Goal: Information Seeking & Learning: Learn about a topic

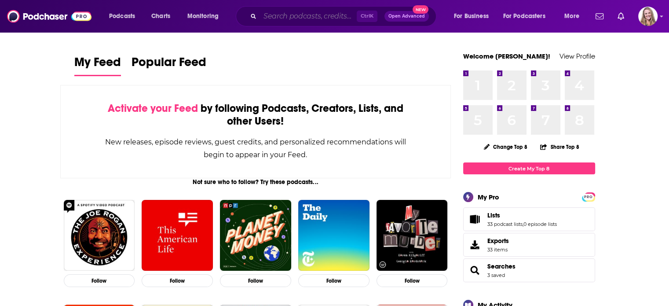
click at [270, 17] on input "Search podcasts, credits, & more..." at bounding box center [308, 16] width 97 height 14
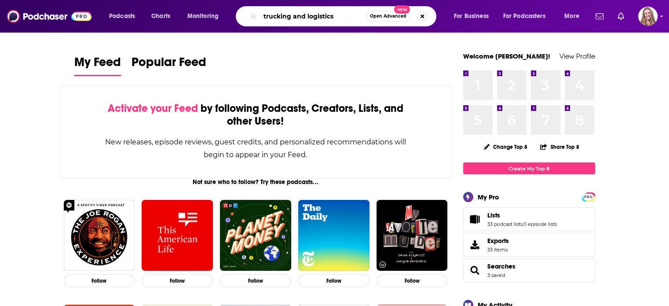
type input "trucking and logistics"
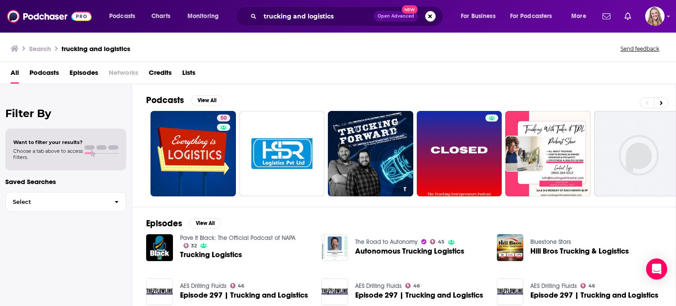
click at [203, 94] on div "Podcasts View All 50 6 + 50" at bounding box center [411, 145] width 530 height 123
click at [207, 103] on button "View All" at bounding box center [207, 100] width 32 height 11
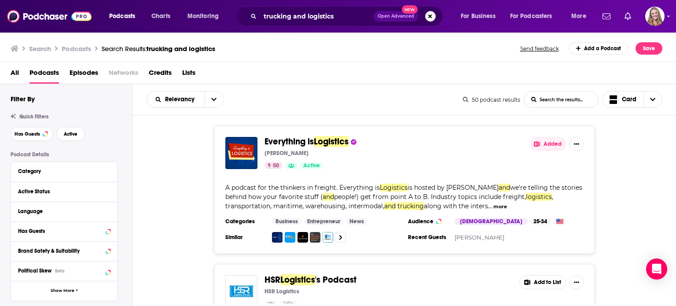
click at [281, 145] on span "Everything is" at bounding box center [288, 141] width 49 height 11
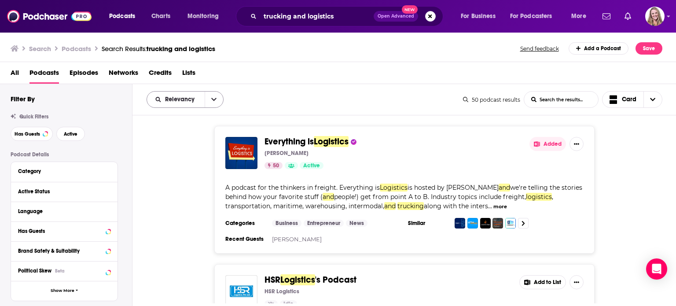
click at [216, 101] on button "open menu" at bounding box center [214, 100] width 18 height 16
click at [167, 174] on span "Power Score" at bounding box center [191, 174] width 52 height 5
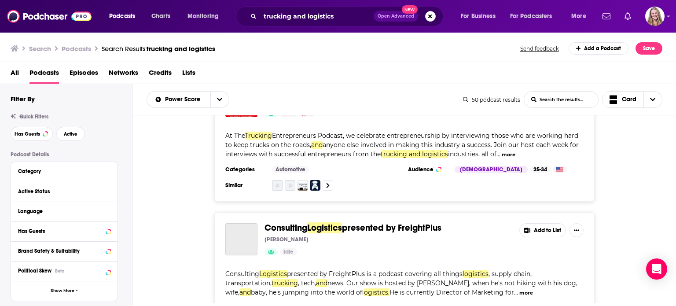
scroll to position [1452, 0]
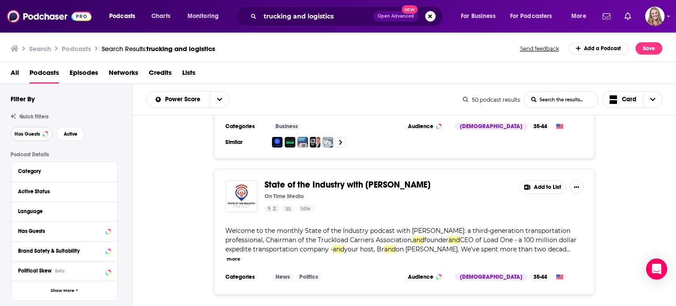
click at [13, 137] on button "Has Guests" at bounding box center [32, 134] width 42 height 14
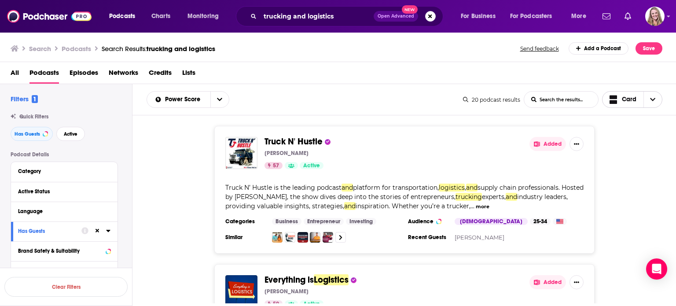
click at [647, 102] on span "Choose View" at bounding box center [652, 100] width 18 height 16
click at [634, 132] on span "Gallery" at bounding box center [637, 130] width 35 height 5
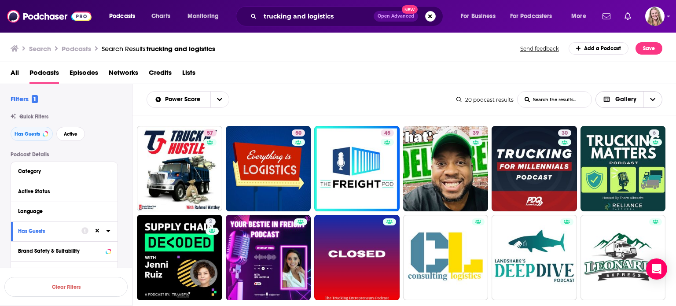
click at [650, 101] on icon "Choose View" at bounding box center [652, 99] width 5 height 6
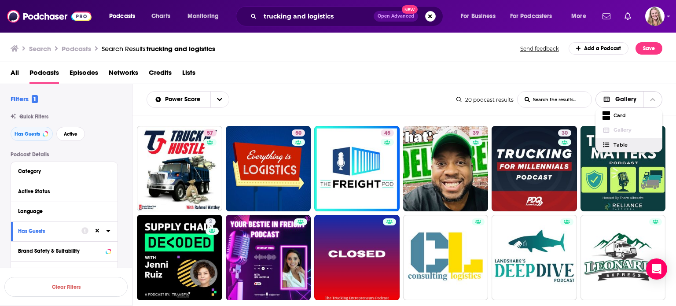
click at [631, 144] on span "Table" at bounding box center [634, 145] width 42 height 5
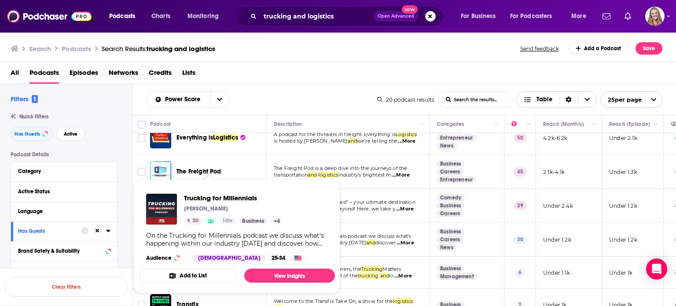
scroll to position [44, 0]
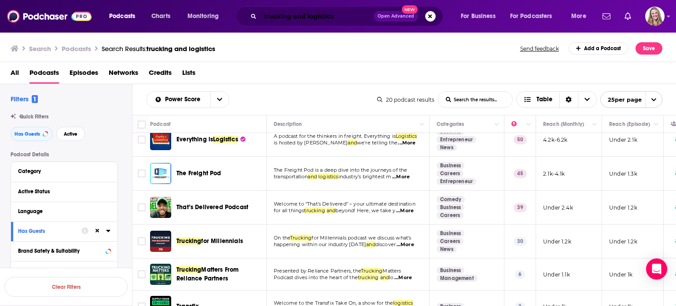
click at [337, 19] on input "trucking and logistics" at bounding box center [317, 16] width 114 height 14
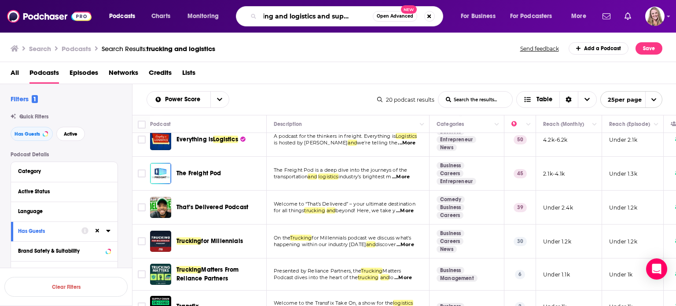
scroll to position [0, 22]
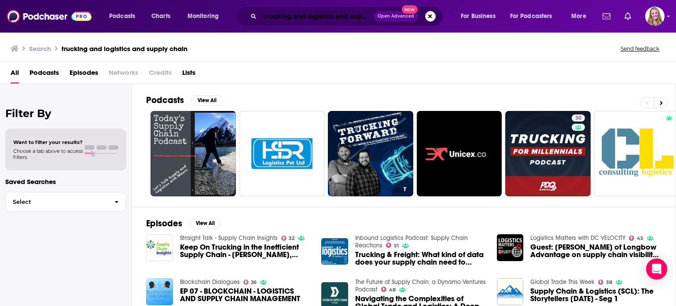
click at [349, 15] on input "trucking and logistics and supply chain" at bounding box center [317, 16] width 114 height 14
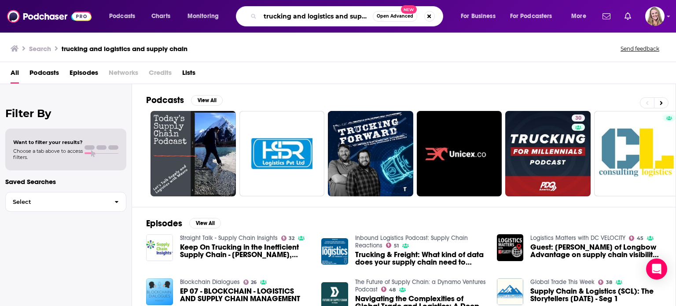
drag, startPoint x: 350, startPoint y: 14, endPoint x: 292, endPoint y: 13, distance: 58.1
click at [292, 13] on input "trucking and logistics and supply chain" at bounding box center [316, 16] width 113 height 14
click at [293, 13] on input "trucking and logistics and supply chain" at bounding box center [316, 16] width 113 height 14
type input "trucking and supply chain"
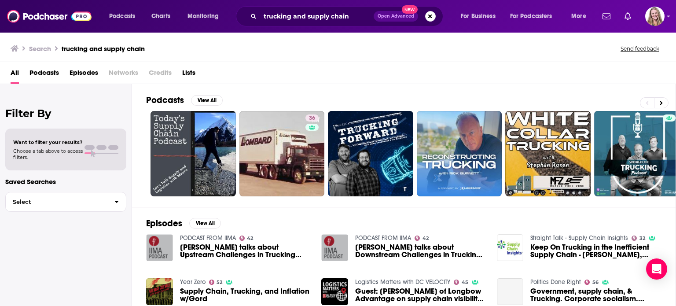
click at [64, 72] on div "All Podcasts Episodes Networks Credits Lists" at bounding box center [340, 75] width 658 height 18
click at [55, 71] on span "Podcasts" at bounding box center [43, 75] width 29 height 18
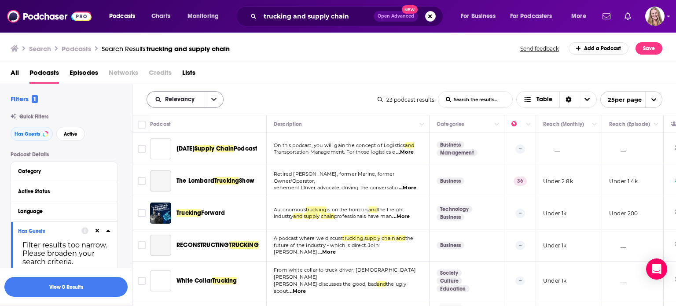
click at [217, 105] on button "open menu" at bounding box center [214, 100] width 18 height 16
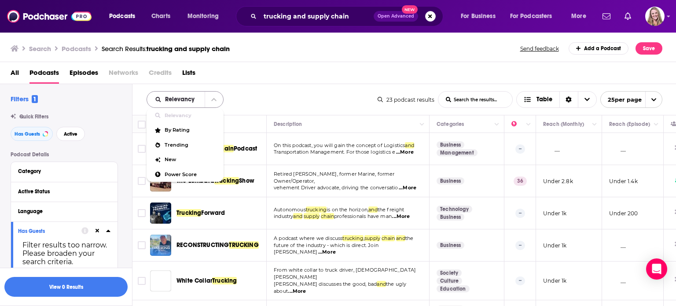
click at [214, 101] on icon "close menu" at bounding box center [213, 99] width 5 height 6
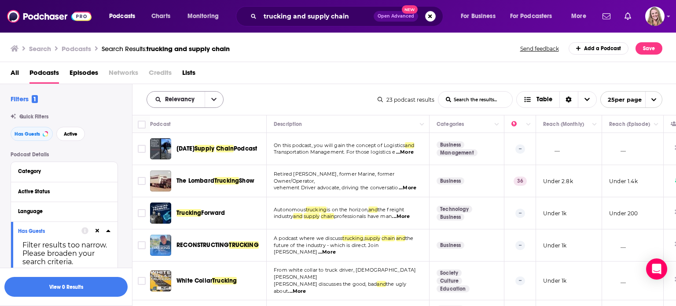
click at [209, 95] on button "open menu" at bounding box center [214, 100] width 18 height 16
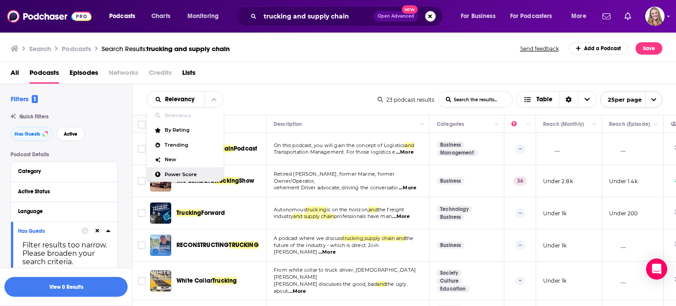
click at [175, 172] on span "Power Score" at bounding box center [191, 174] width 52 height 5
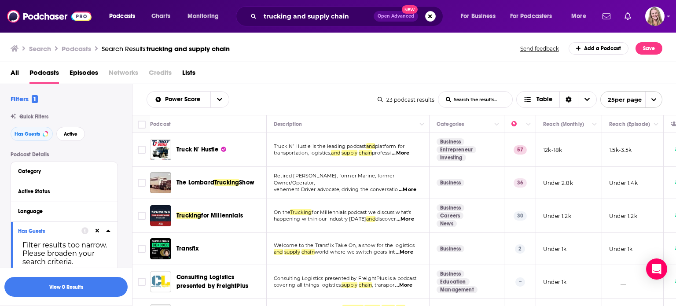
click at [653, 99] on icon "open menu" at bounding box center [654, 100] width 6 height 6
drag, startPoint x: 649, startPoint y: 102, endPoint x: 639, endPoint y: 106, distance: 10.5
click at [649, 102] on span "close menu" at bounding box center [653, 100] width 17 height 16
click at [140, 154] on icon "Toggle select row" at bounding box center [141, 149] width 11 height 11
click at [140, 125] on input "Toggle select all" at bounding box center [142, 125] width 8 height 8
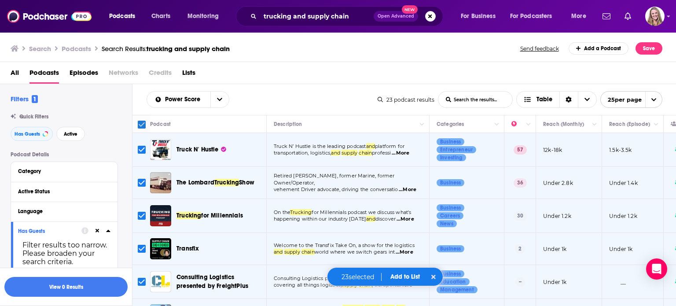
click at [140, 121] on input "Toggle select all" at bounding box center [142, 125] width 8 height 8
checkbox input "false"
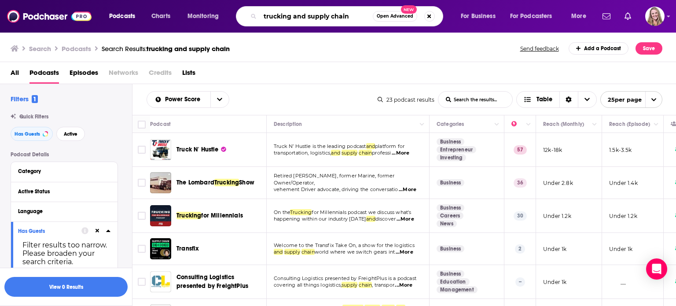
drag, startPoint x: 351, startPoint y: 18, endPoint x: 290, endPoint y: 17, distance: 60.7
click at [290, 17] on input "trucking and supply chain" at bounding box center [316, 16] width 113 height 14
type input "trucking"
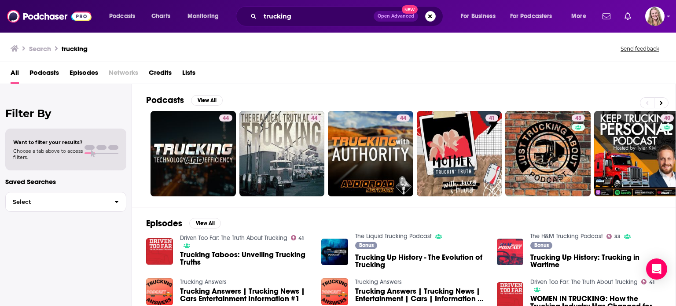
click at [41, 72] on span "Podcasts" at bounding box center [43, 75] width 29 height 18
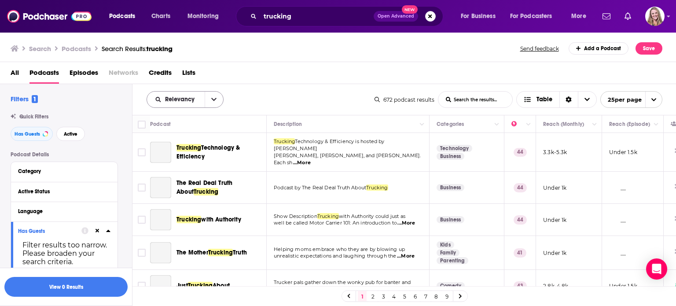
click at [209, 101] on button "open menu" at bounding box center [214, 100] width 18 height 16
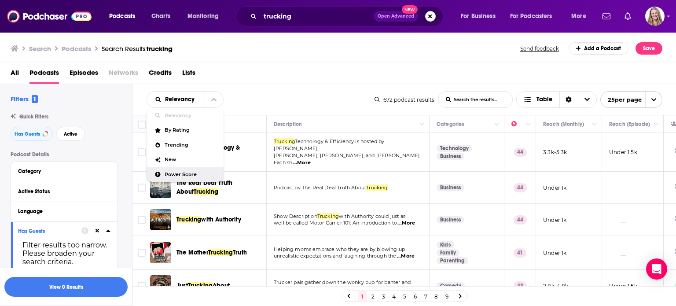
click at [183, 172] on span "Power Score" at bounding box center [191, 174] width 52 height 5
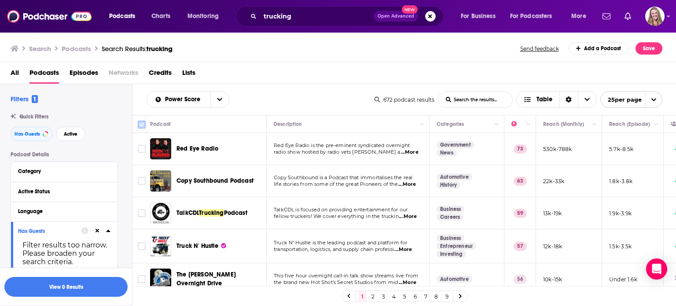
click at [142, 125] on input "Toggle select all" at bounding box center [142, 125] width 8 height 8
checkbox input "true"
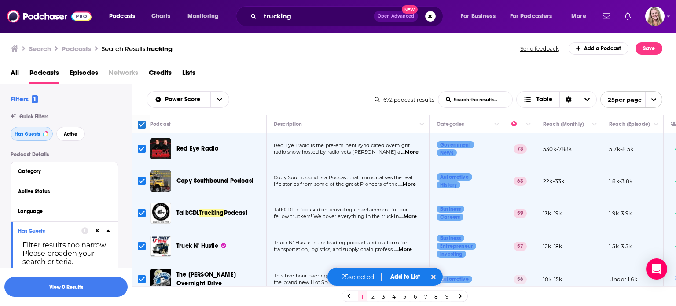
click at [41, 138] on button "Has Guests" at bounding box center [32, 134] width 42 height 14
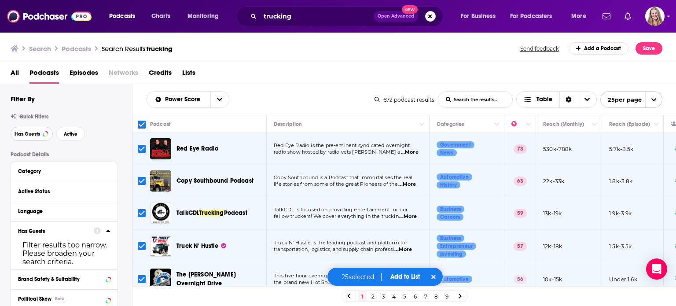
click at [31, 137] on button "Has Guests" at bounding box center [32, 134] width 42 height 14
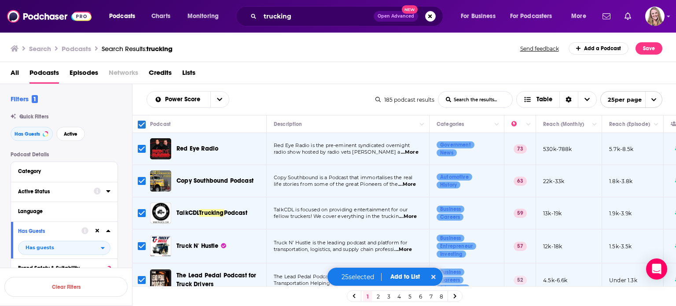
click at [105, 191] on div at bounding box center [102, 191] width 17 height 11
click at [108, 192] on icon at bounding box center [108, 191] width 4 height 2
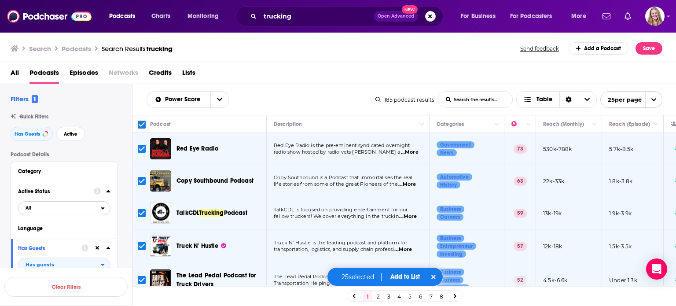
click at [103, 212] on button "All" at bounding box center [64, 208] width 92 height 14
click at [92, 233] on div "Active 83" at bounding box center [67, 237] width 99 height 15
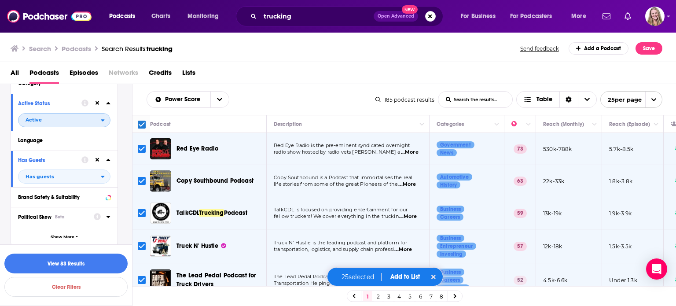
scroll to position [132, 0]
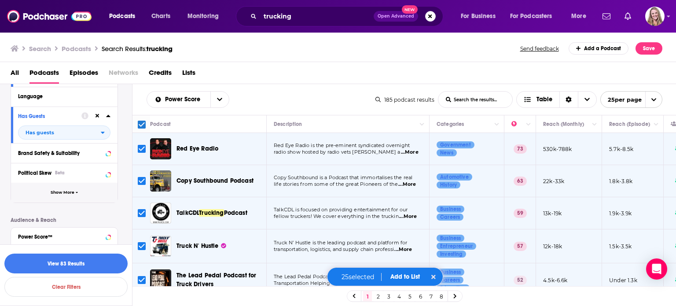
click at [62, 191] on span "Show More" at bounding box center [63, 192] width 24 height 5
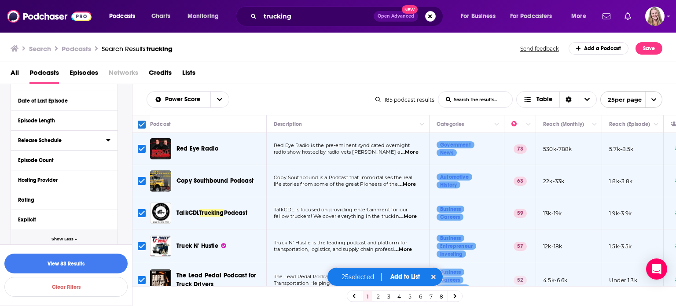
scroll to position [264, 0]
click at [107, 198] on icon at bounding box center [108, 198] width 4 height 7
click at [98, 221] on span "Any Rating" at bounding box center [59, 215] width 82 height 11
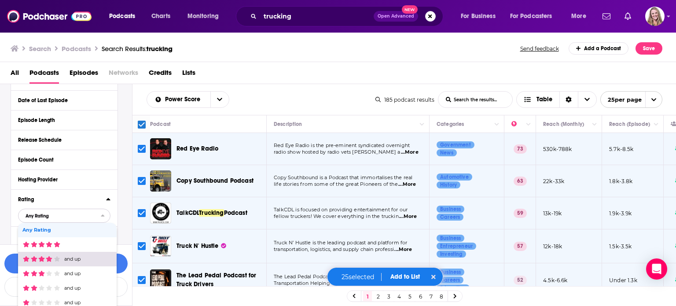
click at [78, 260] on p "and up" at bounding box center [72, 259] width 16 height 5
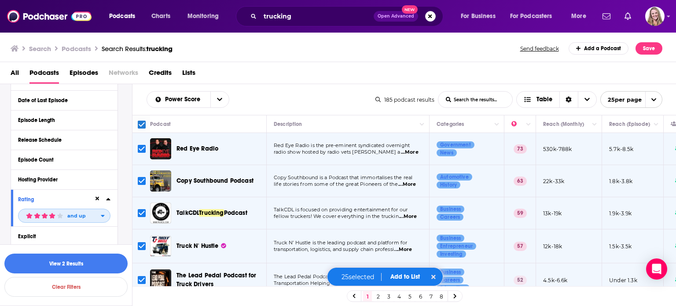
scroll to position [352, 0]
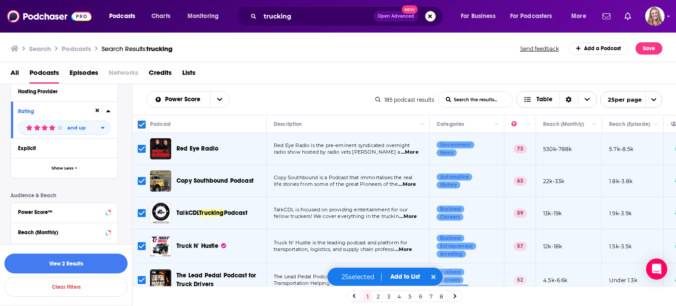
click at [568, 99] on icon "Sort Direction" at bounding box center [568, 99] width 6 height 6
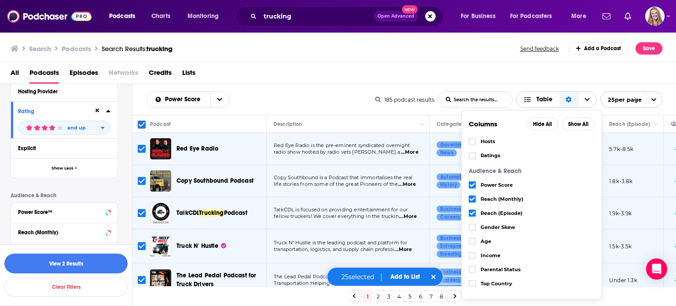
scroll to position [124, 0]
click at [470, 184] on icon "Choose View" at bounding box center [472, 185] width 5 height 4
click at [472, 210] on icon "Choose View" at bounding box center [472, 212] width 5 height 5
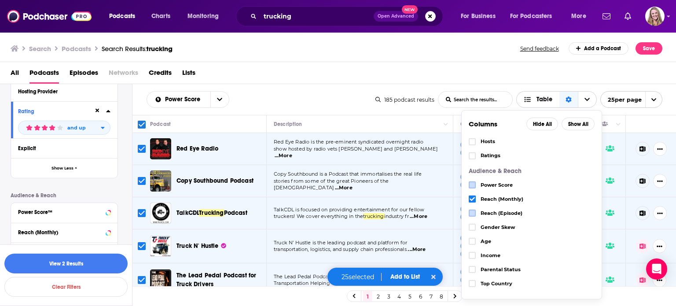
click at [590, 98] on span "Choose View" at bounding box center [587, 100] width 18 height 16
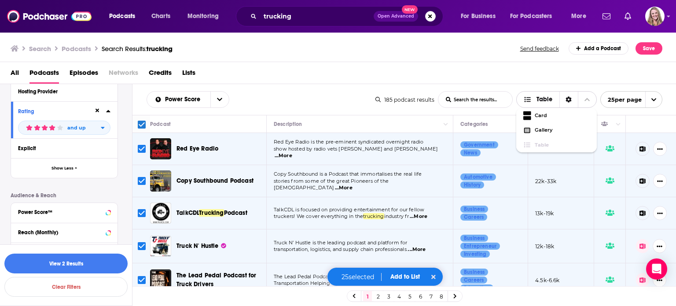
click at [590, 98] on span "Choose View" at bounding box center [587, 100] width 18 height 16
click at [656, 101] on icon "open menu" at bounding box center [654, 100] width 6 height 6
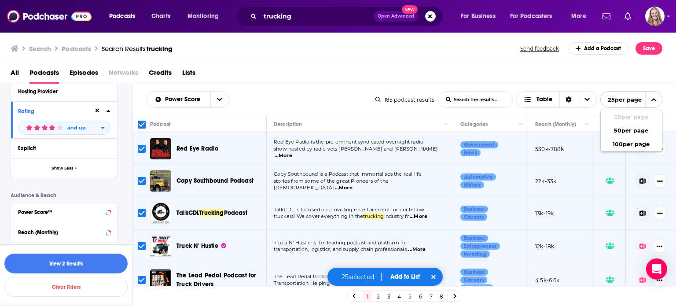
click at [656, 101] on icon "close menu" at bounding box center [654, 100] width 6 height 6
click at [645, 59] on div "Search Podcasts Search Results: trucking Send feedback Add a Podcast Save" at bounding box center [338, 47] width 676 height 30
click at [645, 50] on button "Save" at bounding box center [648, 48] width 27 height 12
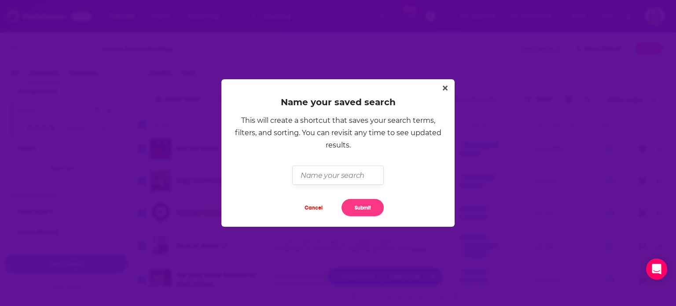
click at [311, 173] on input "Dialog" at bounding box center [337, 174] width 91 height 19
type input "Top trucking podcasts"
click at [371, 208] on button "Submit" at bounding box center [362, 207] width 42 height 17
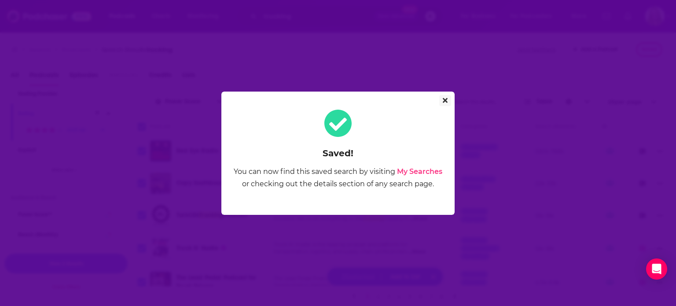
click at [445, 99] on icon "Close" at bounding box center [445, 100] width 5 height 5
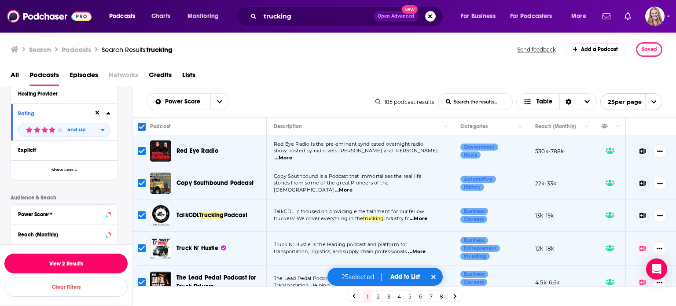
click at [103, 270] on button "View 2 Results" at bounding box center [65, 263] width 123 height 20
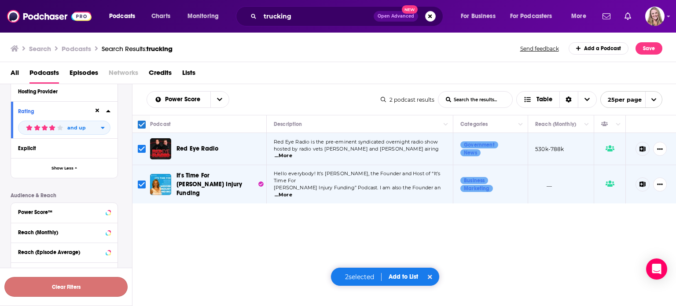
click at [80, 290] on button "Clear Filters" at bounding box center [65, 287] width 123 height 20
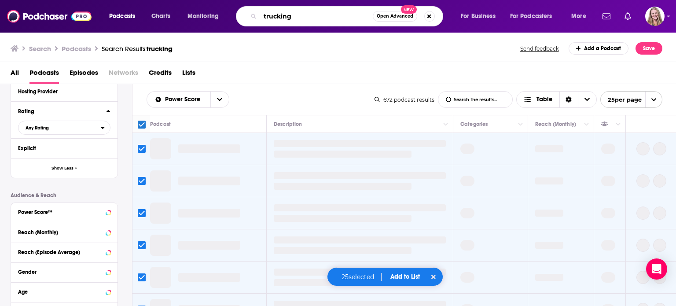
click at [305, 18] on input "trucking" at bounding box center [316, 16] width 113 height 14
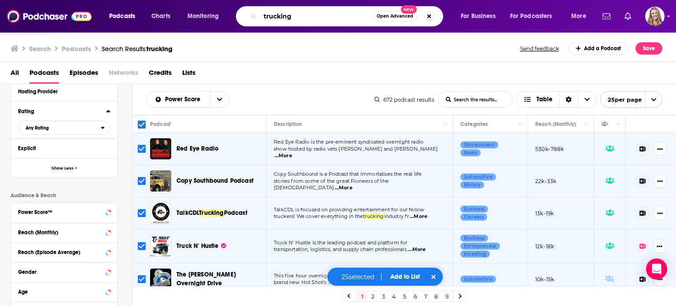
drag, startPoint x: 258, startPoint y: 17, endPoint x: 231, endPoint y: 17, distance: 27.3
click at [231, 17] on div "Podcasts Charts Monitoring trucking Open Advanced New For Business For Podcaste…" at bounding box center [349, 16] width 492 height 20
type input "supply chain"
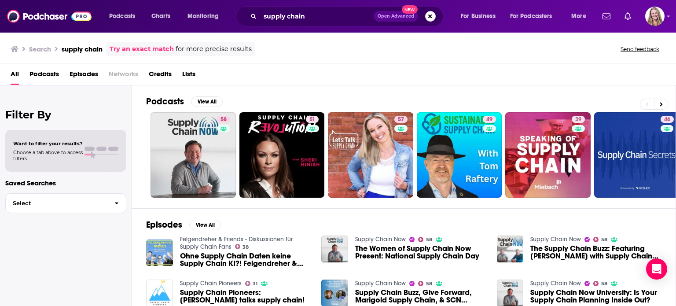
click at [51, 74] on span "Podcasts" at bounding box center [43, 76] width 29 height 18
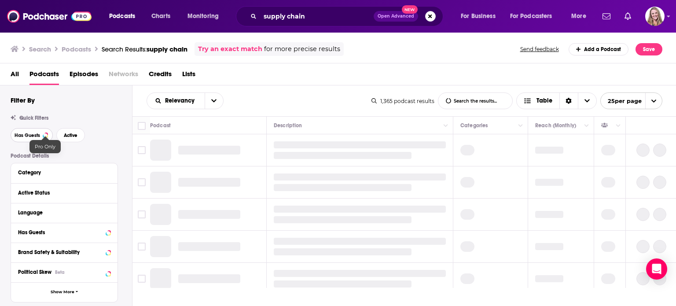
click at [41, 132] on button "Has Guests" at bounding box center [32, 135] width 42 height 14
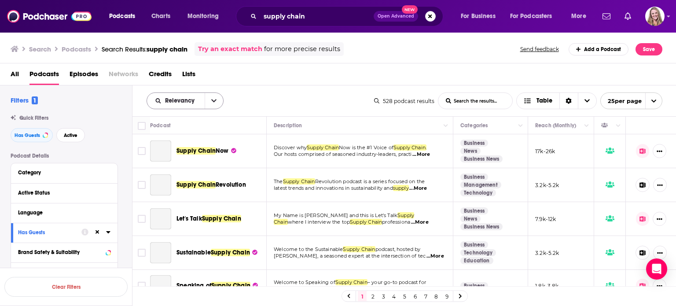
click at [214, 99] on icon "open menu" at bounding box center [213, 101] width 5 height 6
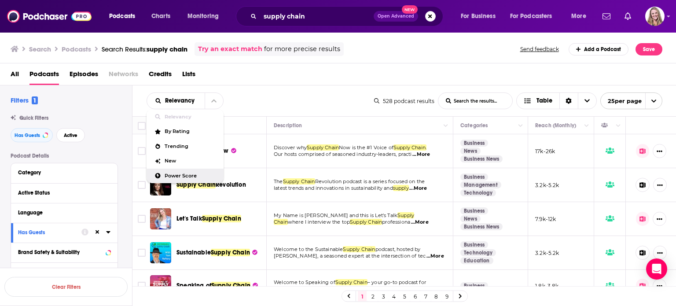
click at [170, 172] on div "Power Score" at bounding box center [185, 176] width 77 height 15
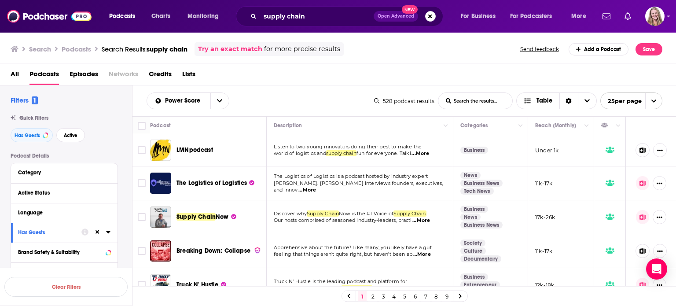
scroll to position [44, 0]
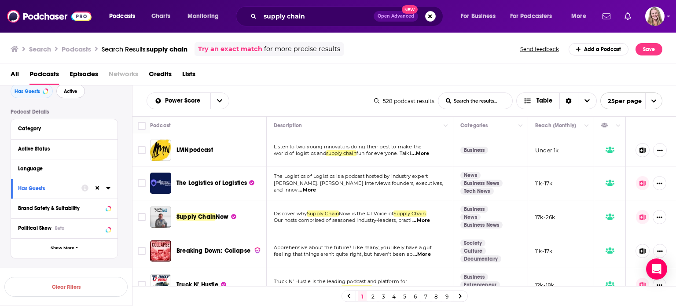
click at [67, 89] on span "Active" at bounding box center [71, 91] width 14 height 5
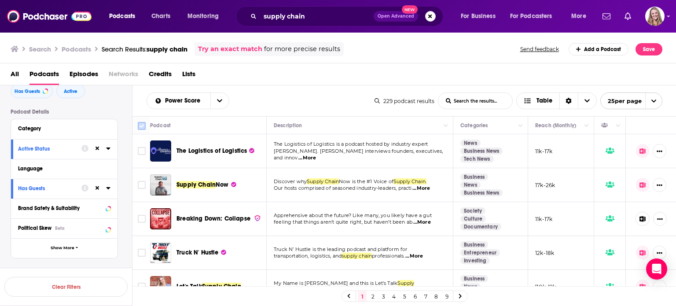
click at [145, 124] on input "Toggle select all" at bounding box center [142, 126] width 8 height 8
checkbox input "true"
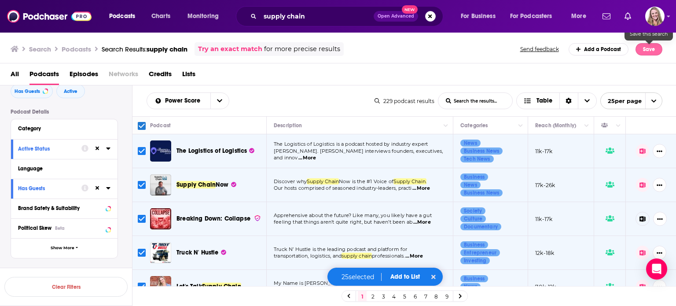
click at [656, 47] on button "Save" at bounding box center [648, 49] width 27 height 12
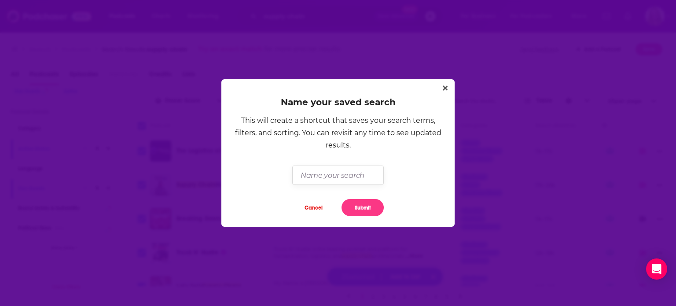
click at [314, 171] on input "Dialog" at bounding box center [337, 174] width 91 height 19
type input "Top supply chain podcasts"
click at [371, 204] on button "Submit" at bounding box center [362, 207] width 42 height 17
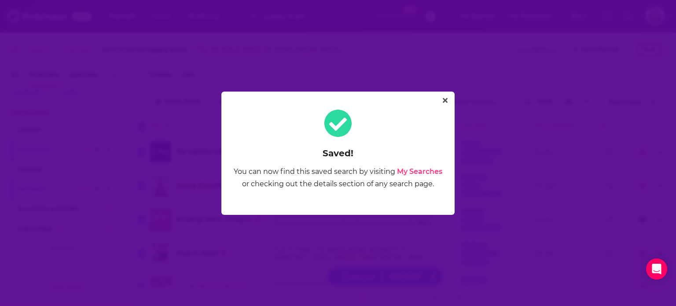
click at [453, 99] on div "Saved! You can now find this saved search by visiting My Searches or checking o…" at bounding box center [337, 153] width 233 height 123
click at [449, 99] on button "Close" at bounding box center [445, 100] width 12 height 11
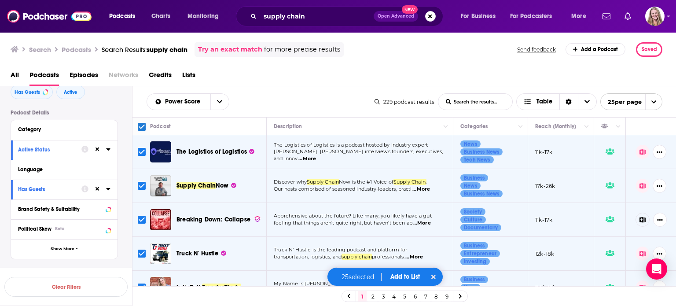
click at [181, 78] on div "All Podcasts Episodes Networks Credits Lists" at bounding box center [340, 77] width 659 height 18
click at [187, 77] on span "Lists" at bounding box center [188, 77] width 13 height 18
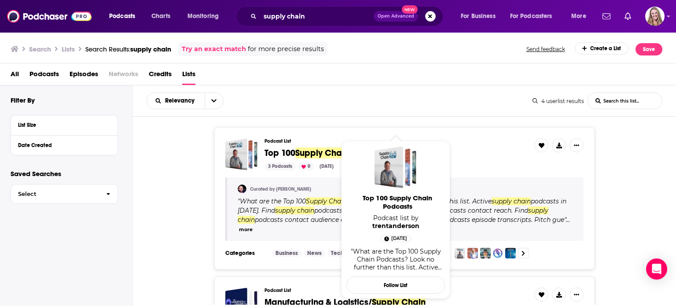
click at [302, 152] on span "Supply Chain" at bounding box center [322, 152] width 54 height 11
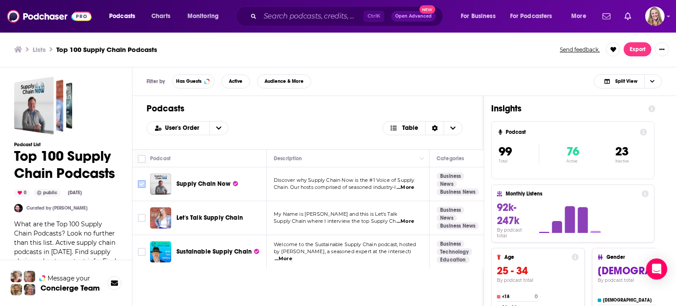
click at [142, 187] on span "Toggle select row" at bounding box center [142, 184] width 8 height 8
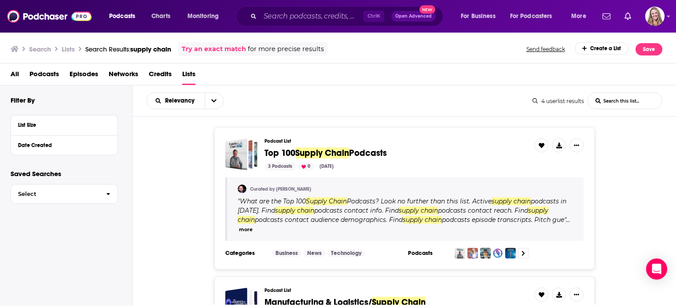
click at [640, 99] on chain-list-search-input "List Search Input" at bounding box center [625, 101] width 74 height 16
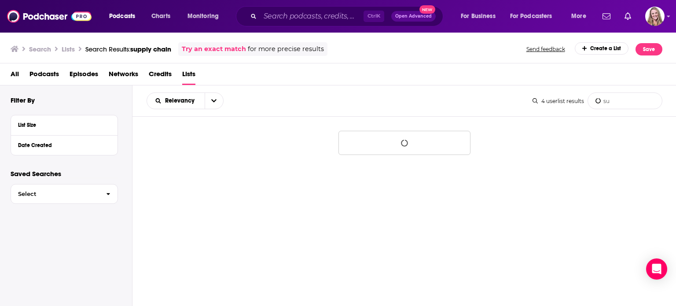
type chain-list-search-input "s"
type chain-list-search-input "trucking"
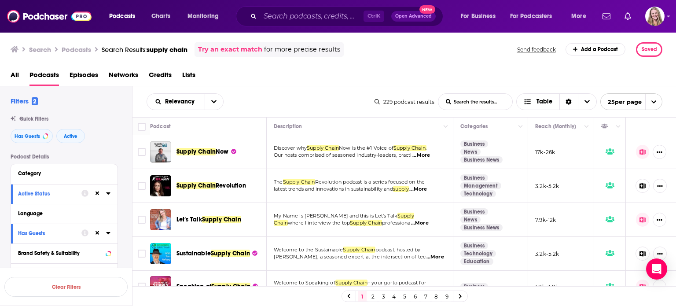
click at [195, 73] on span "Lists" at bounding box center [188, 77] width 13 height 18
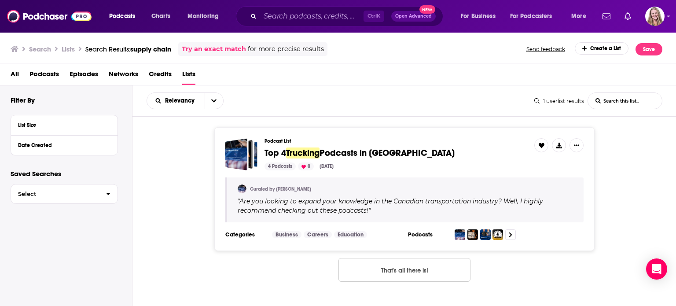
click at [598, 102] on chain-list-search-input "List Search Input" at bounding box center [625, 101] width 74 height 16
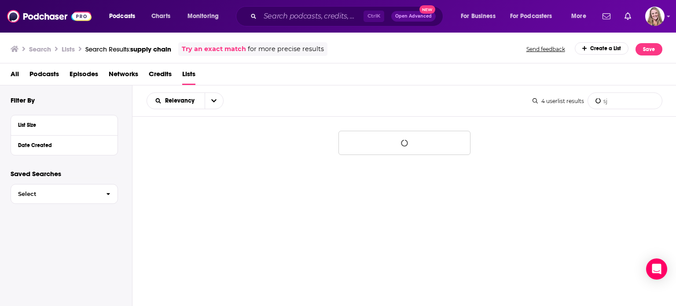
type chain-list-search-input "s"
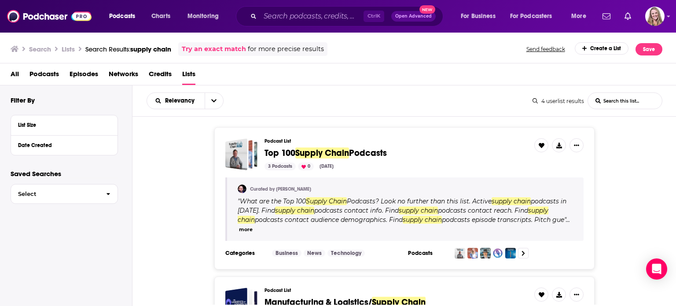
click at [304, 157] on span "Supply Chain" at bounding box center [322, 152] width 54 height 11
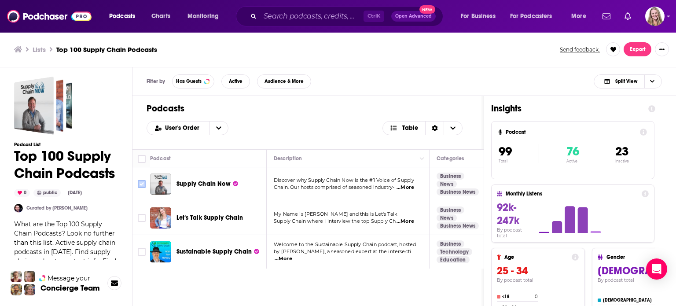
click at [141, 181] on input "Toggle select row" at bounding box center [142, 184] width 8 height 8
checkbox input "true"
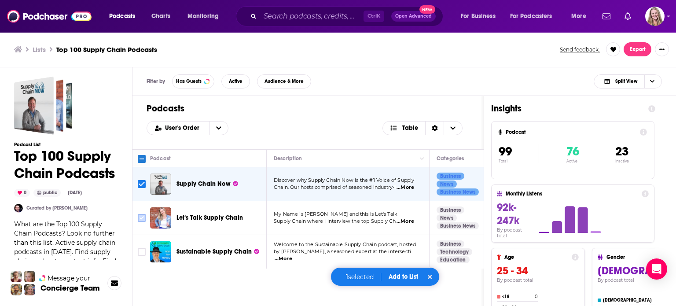
click at [140, 217] on input "Toggle select row" at bounding box center [142, 218] width 8 height 8
checkbox input "true"
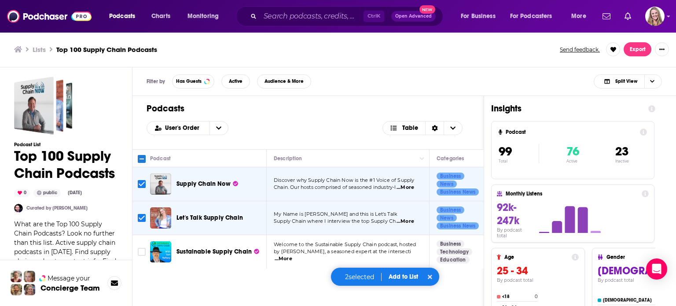
click at [232, 153] on div "Podcast" at bounding box center [204, 158] width 109 height 11
click at [272, 83] on span "Audience & More" at bounding box center [283, 81] width 39 height 5
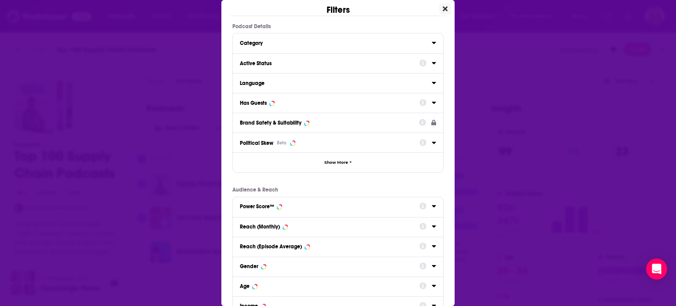
click at [443, 6] on icon "Close" at bounding box center [445, 8] width 5 height 7
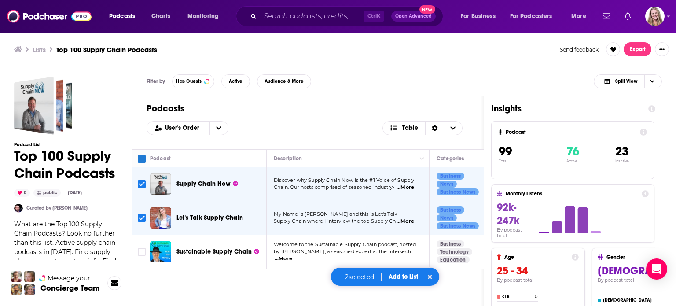
click at [139, 184] on input "Toggle select row" at bounding box center [142, 184] width 8 height 8
checkbox input "false"
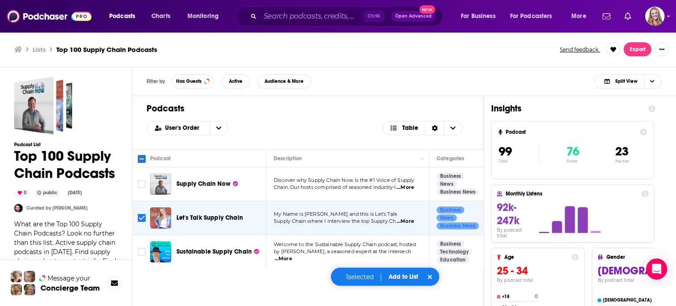
click at [141, 217] on input "Toggle select row" at bounding box center [142, 218] width 8 height 8
checkbox input "false"
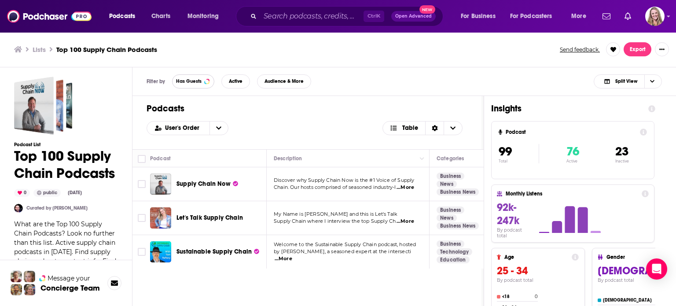
click at [188, 79] on span "Has Guests" at bounding box center [189, 81] width 26 height 5
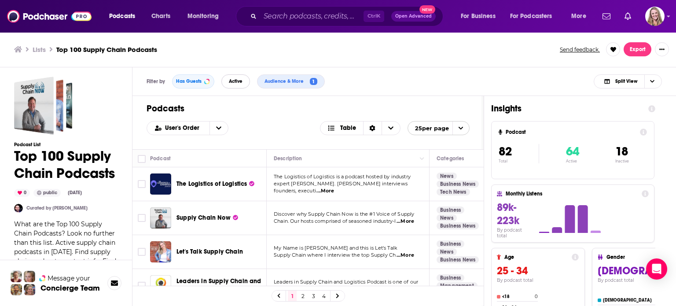
click at [233, 81] on span "Active" at bounding box center [236, 81] width 14 height 5
click at [143, 183] on input "Toggle select row" at bounding box center [142, 184] width 8 height 8
checkbox input "true"
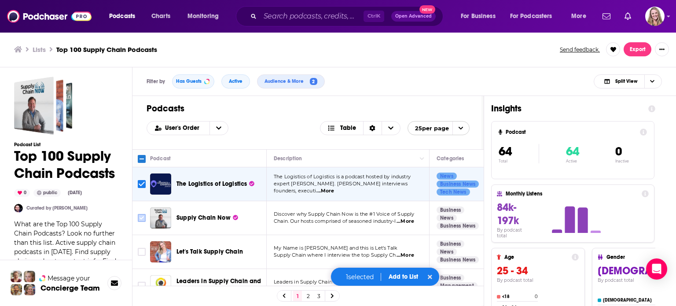
click at [142, 220] on input "Toggle select row" at bounding box center [142, 218] width 8 height 8
checkbox input "true"
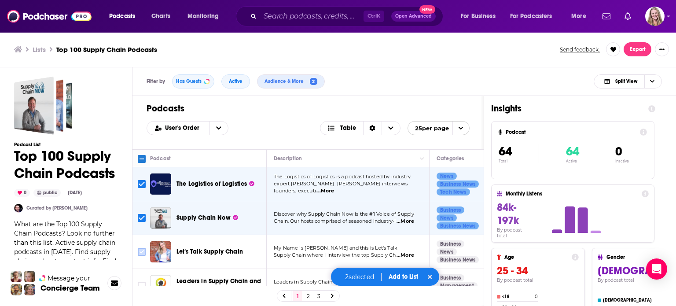
click at [141, 252] on input "Toggle select row" at bounding box center [142, 252] width 8 height 8
checkbox input "true"
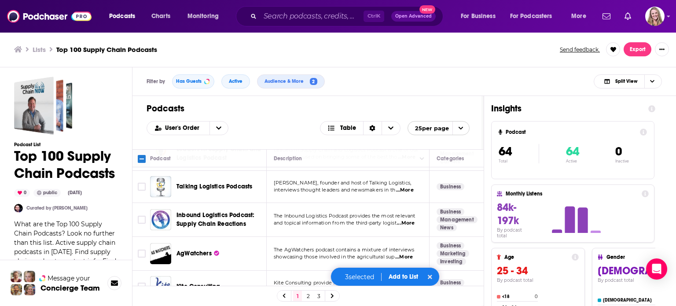
scroll to position [88, 0]
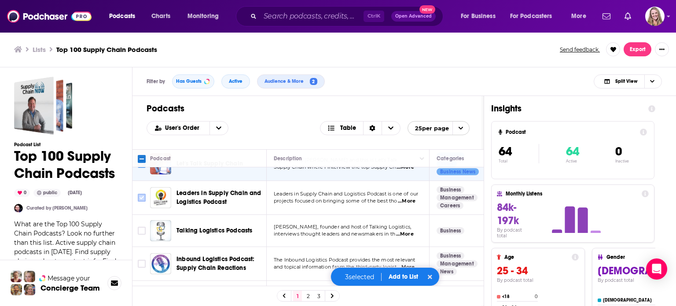
click at [140, 200] on span "Toggle select row" at bounding box center [142, 198] width 8 height 8
click at [140, 195] on input "Toggle select row" at bounding box center [142, 198] width 8 height 8
checkbox input "true"
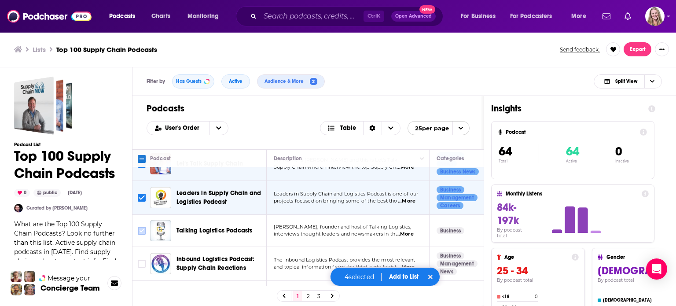
click at [143, 228] on input "Toggle select row" at bounding box center [142, 231] width 8 height 8
checkbox input "true"
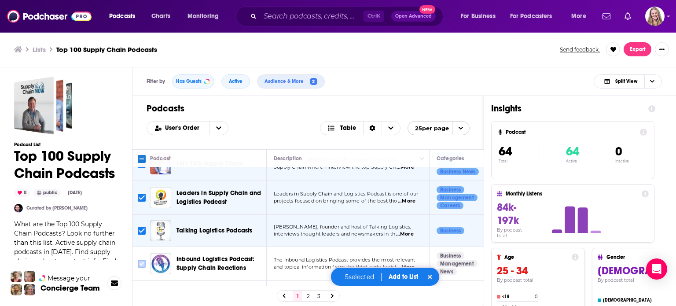
click at [140, 262] on input "Toggle select row" at bounding box center [142, 264] width 8 height 8
checkbox input "true"
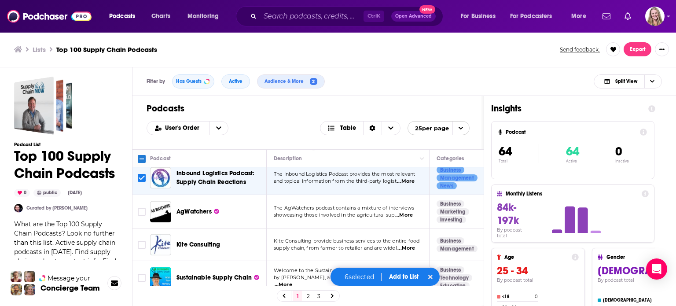
scroll to position [176, 0]
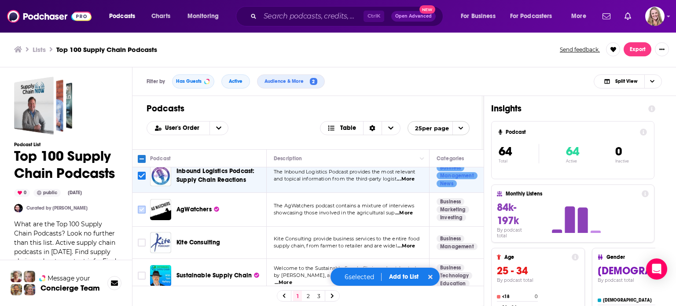
click at [139, 210] on input "Toggle select row" at bounding box center [142, 210] width 8 height 8
checkbox input "true"
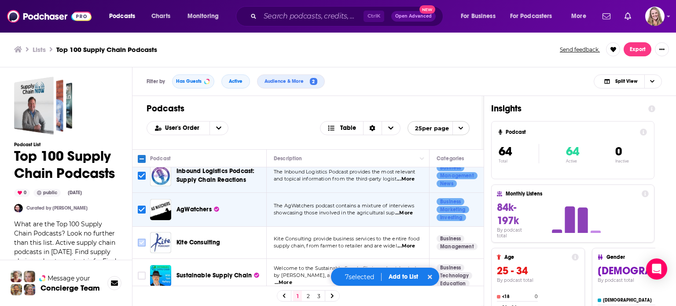
click at [142, 240] on input "Toggle select row" at bounding box center [142, 243] width 8 height 8
checkbox input "true"
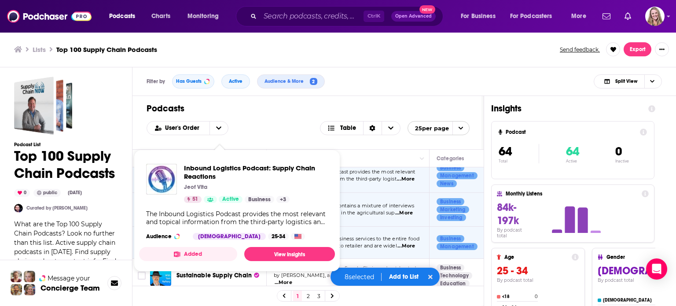
scroll to position [220, 0]
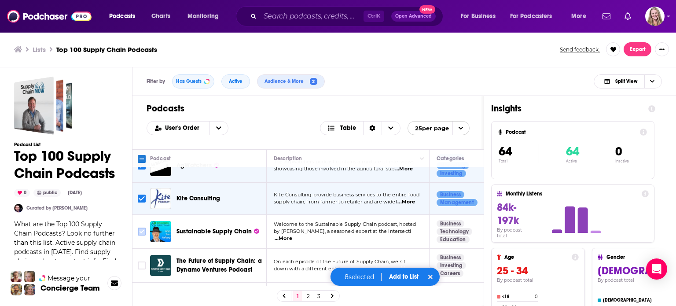
click at [142, 231] on input "Toggle select row" at bounding box center [142, 232] width 8 height 8
checkbox input "true"
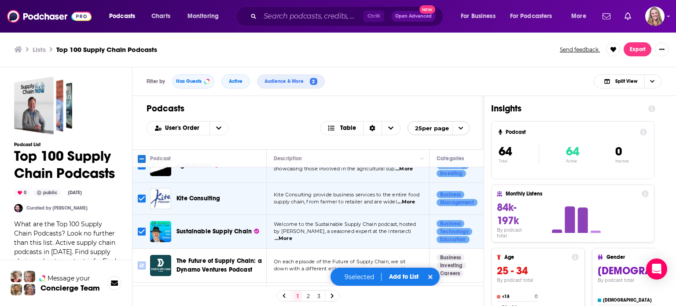
click at [141, 264] on input "Toggle select row" at bounding box center [142, 265] width 8 height 8
checkbox input "true"
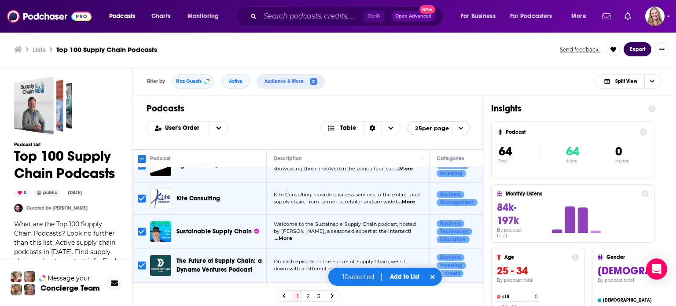
click at [638, 47] on button "Export" at bounding box center [638, 49] width 28 height 14
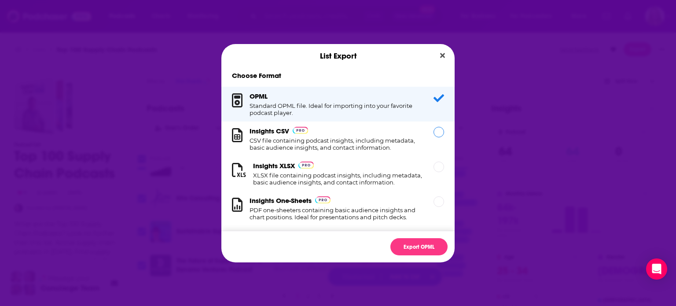
click at [319, 128] on div "Insights CSV CSV file containing podcast insights, including metadata, basic au…" at bounding box center [336, 139] width 173 height 24
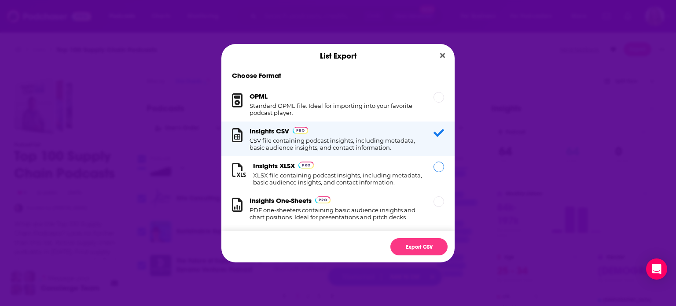
click at [324, 167] on div "Insights XLSX XLSX file containing podcast insights, including metadata, basic …" at bounding box center [338, 174] width 170 height 24
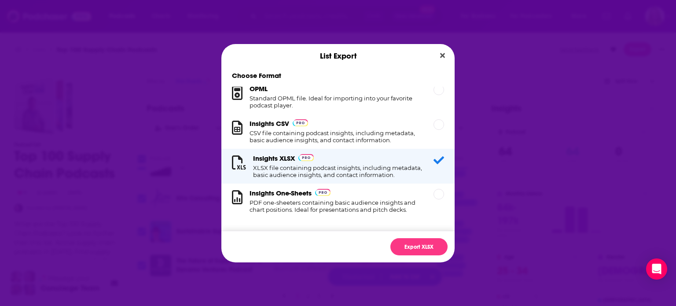
scroll to position [14, 0]
click at [329, 203] on h1 "PDF one-sheeters containing basic audience insights and chart positions. Ideal …" at bounding box center [336, 206] width 173 height 14
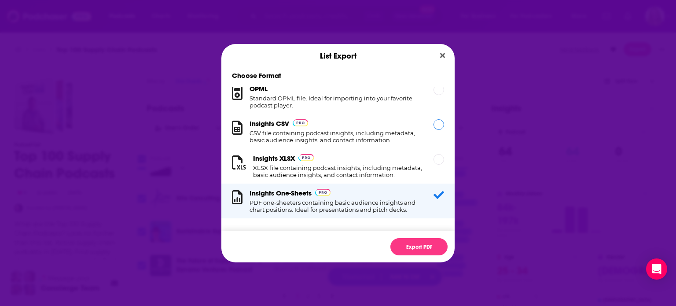
click at [316, 130] on h1 "CSV file containing podcast insights, including metadata, basic audience insigh…" at bounding box center [336, 136] width 173 height 14
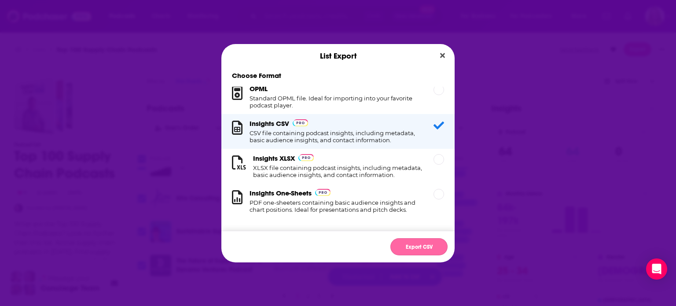
click at [408, 250] on button "Export CSV" at bounding box center [418, 246] width 57 height 17
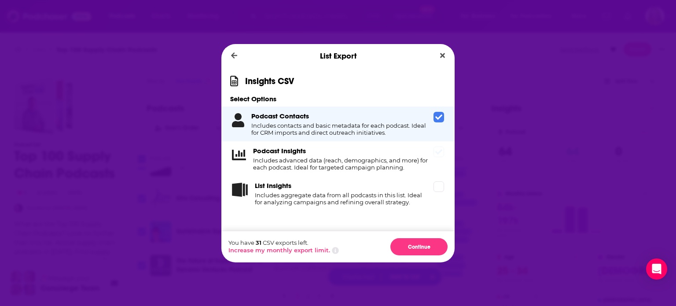
click at [361, 156] on div "Podcast Insights Includes advanced data (reach, demographics, and more) for eac…" at bounding box center [341, 159] width 177 height 24
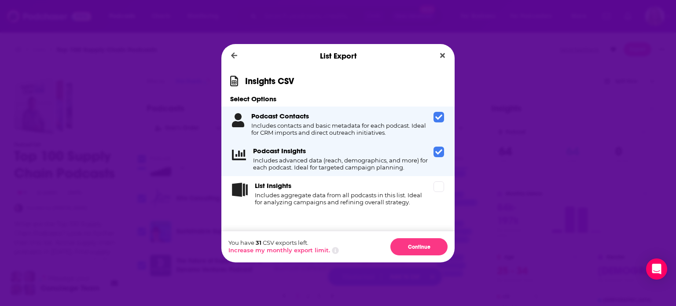
click at [420, 119] on div "Podcast Contacts Includes contacts and basic metadata for each podcast. Ideal f…" at bounding box center [340, 124] width 179 height 24
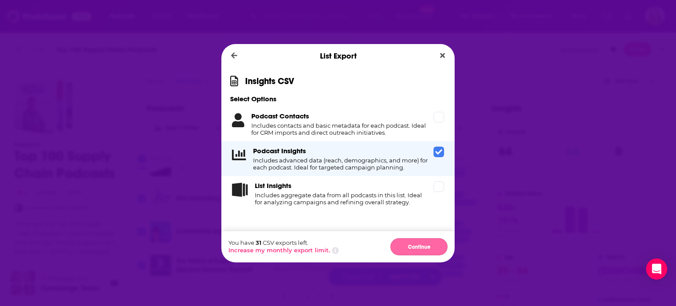
click at [418, 248] on button "Continue" at bounding box center [418, 246] width 57 height 17
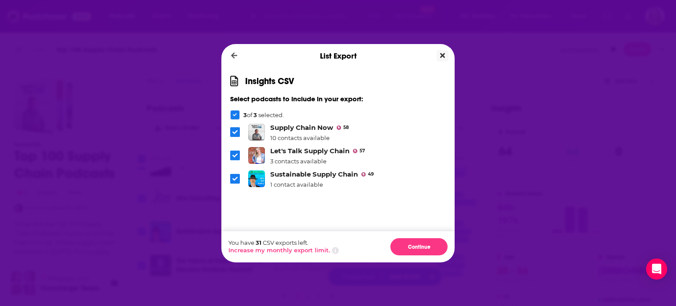
click at [444, 54] on icon "Close" at bounding box center [442, 55] width 5 height 5
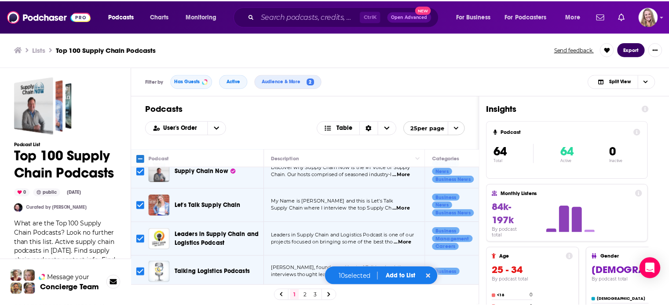
scroll to position [0, 0]
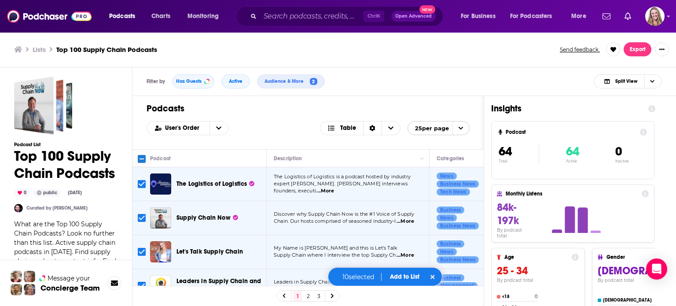
click at [410, 276] on button "Add to List" at bounding box center [405, 276] width 44 height 7
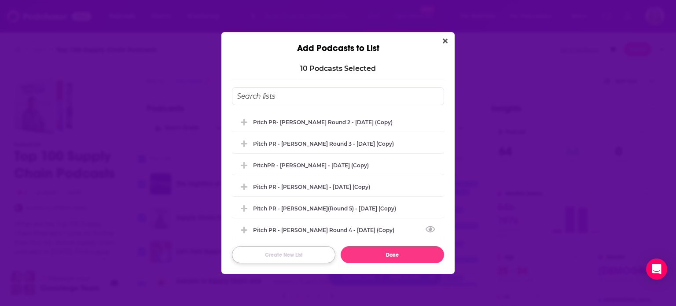
click at [292, 255] on button "Create New List" at bounding box center [283, 254] width 103 height 17
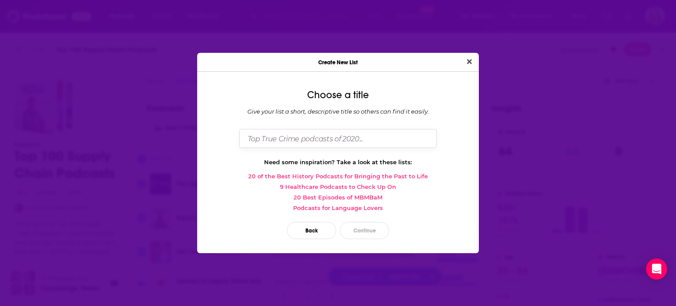
click at [306, 140] on input "Dialog" at bounding box center [337, 138] width 197 height 19
type input "Top 10 Supply Chain Podcasts"
click at [376, 226] on button "Continue" at bounding box center [364, 230] width 49 height 17
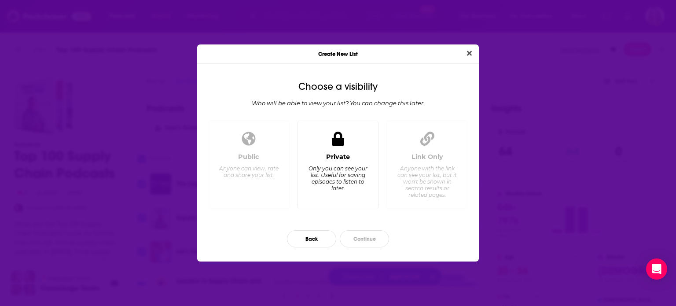
click at [333, 165] on div "Only you can see your list. Useful for saving episodes to listen to later." at bounding box center [338, 178] width 60 height 26
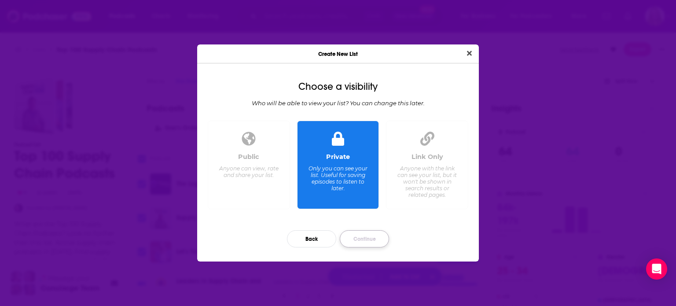
click at [361, 236] on button "Continue" at bounding box center [364, 238] width 49 height 17
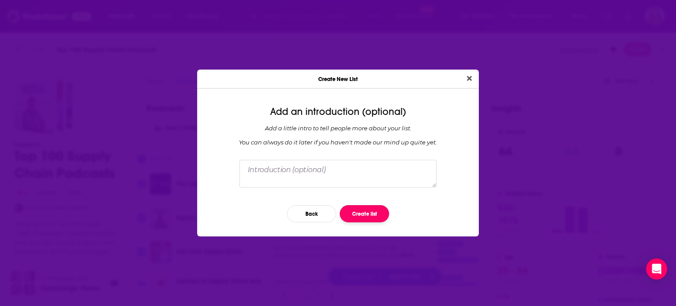
click at [359, 211] on button "Create list" at bounding box center [364, 213] width 49 height 17
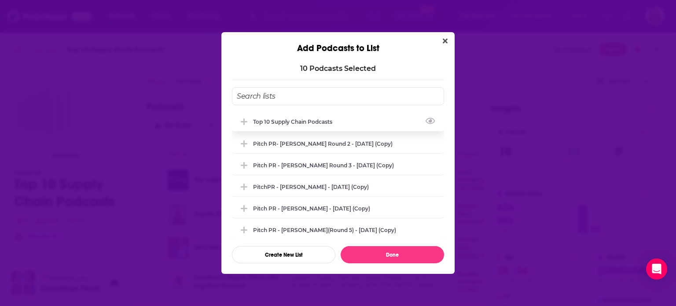
click at [307, 125] on div "Top 10 Supply Chain Podcasts" at bounding box center [338, 121] width 212 height 19
click at [307, 124] on div "Top 10 Supply Chain Podcasts" at bounding box center [295, 121] width 84 height 7
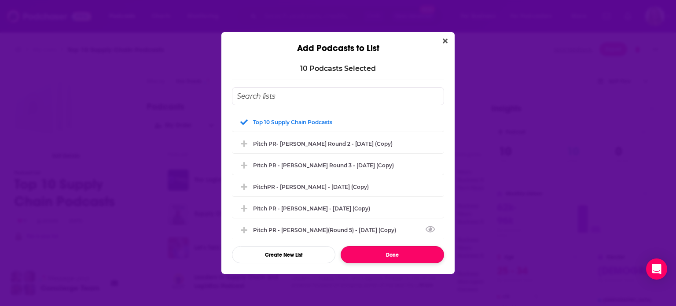
click at [412, 257] on button "Done" at bounding box center [392, 254] width 103 height 17
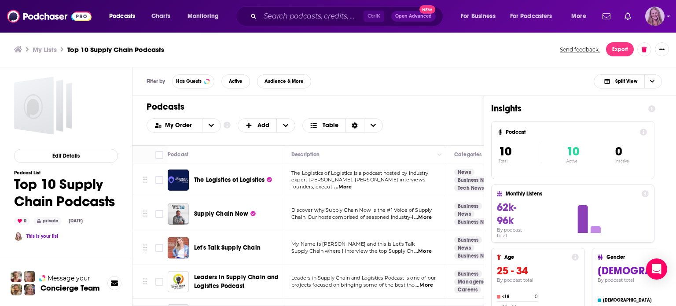
click at [664, 15] on img "Logged in as KirstinPitchPR" at bounding box center [654, 16] width 19 height 19
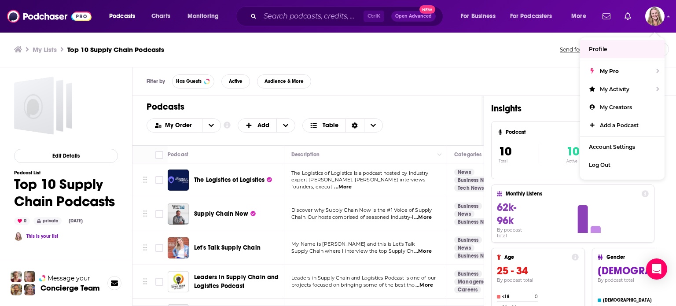
click at [46, 46] on h3 "My Lists" at bounding box center [45, 49] width 24 height 8
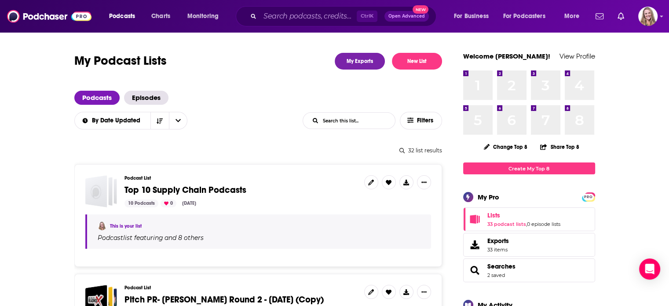
scroll to position [44, 0]
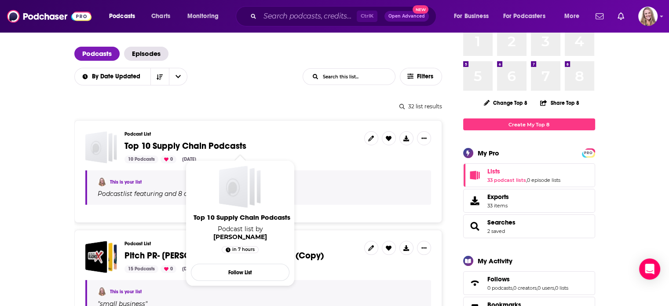
click at [203, 143] on span "Top 10 Supply Chain Podcasts" at bounding box center [186, 145] width 122 height 11
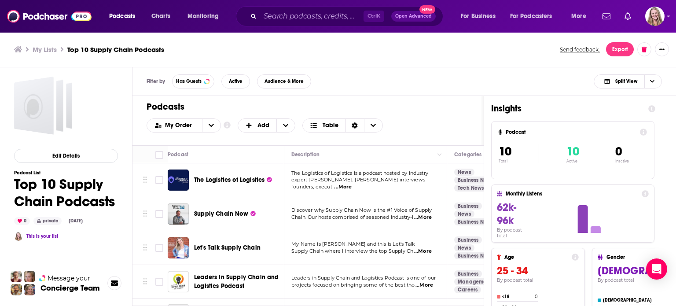
click at [496, 51] on ul "My Lists Top 10 Supply Chain Podcasts" at bounding box center [282, 49] width 536 height 8
click at [419, 106] on h1 "Podcasts" at bounding box center [305, 106] width 316 height 11
click at [160, 154] on input "Toggle select all" at bounding box center [159, 155] width 8 height 8
checkbox input "true"
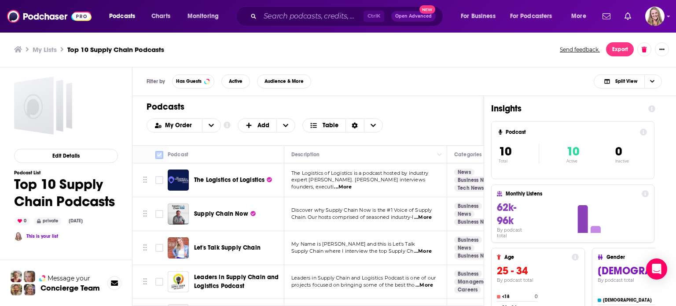
checkbox input "true"
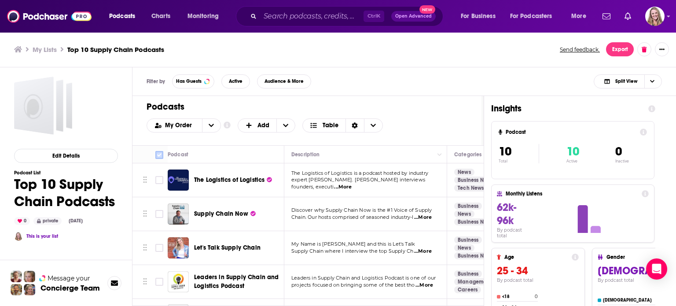
checkbox input "true"
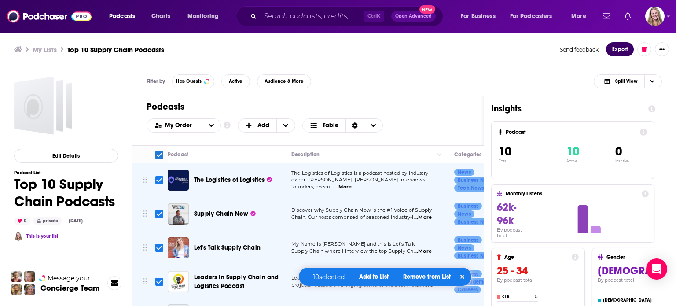
click at [619, 50] on button "Export" at bounding box center [620, 49] width 28 height 14
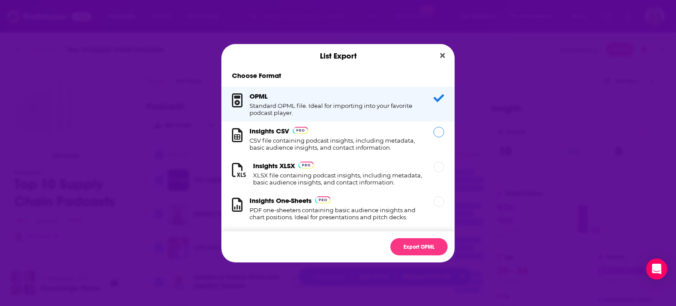
click at [337, 130] on div "Insights CSV CSV file containing podcast insights, including metadata, basic au…" at bounding box center [336, 139] width 173 height 24
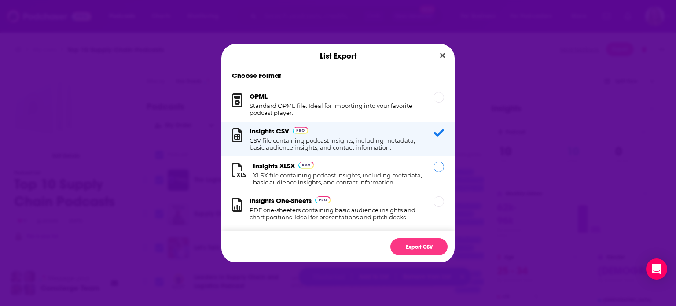
click at [355, 173] on h1 "XLSX file containing podcast insights, including metadata, basic audience insig…" at bounding box center [338, 179] width 170 height 14
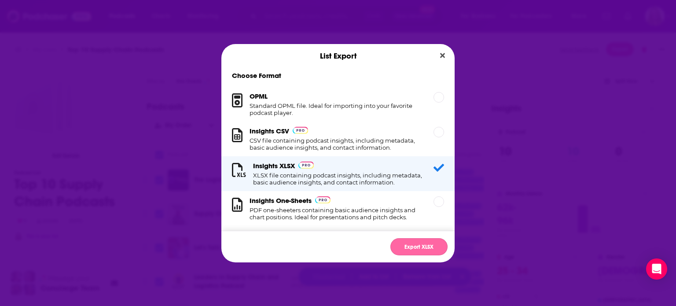
click at [416, 243] on button "Export XLSX" at bounding box center [418, 246] width 57 height 17
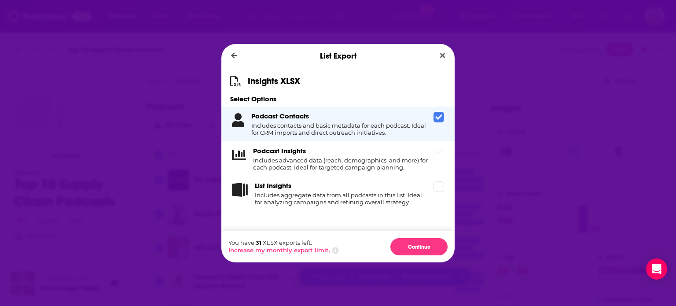
click at [350, 169] on h4 "Includes advanced data (reach, demographics, and more) for each podcast. Ideal …" at bounding box center [341, 164] width 177 height 14
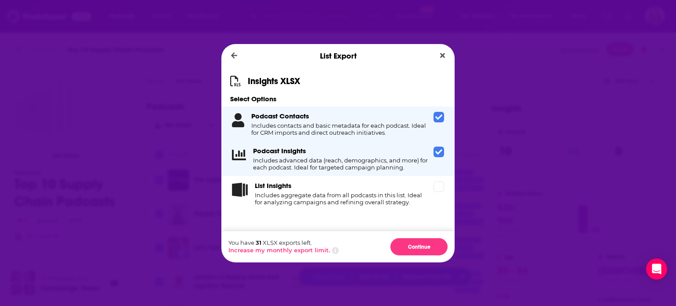
click at [440, 116] on icon "Dialog" at bounding box center [438, 116] width 7 height 5
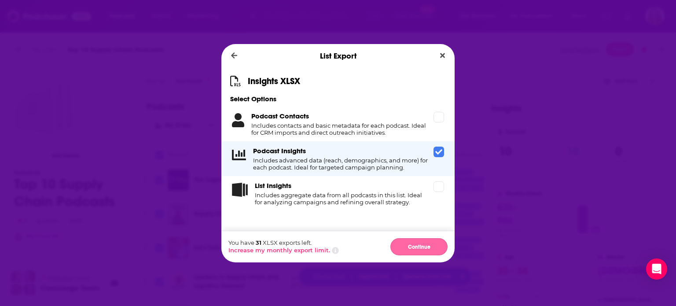
click at [430, 248] on button "Continue" at bounding box center [418, 246] width 57 height 17
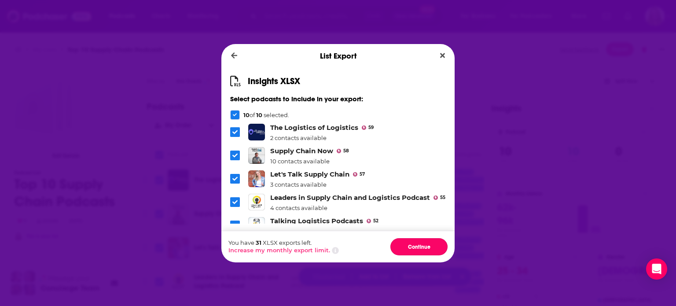
click at [430, 248] on button "Continue" at bounding box center [418, 246] width 57 height 17
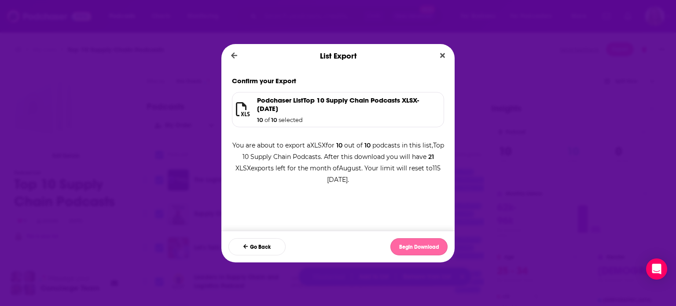
click at [429, 247] on button "Begin Download" at bounding box center [418, 246] width 57 height 17
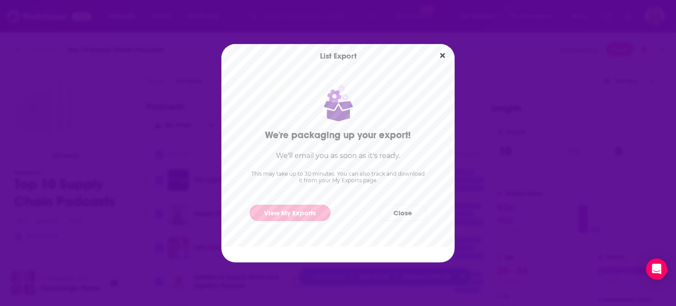
click at [292, 206] on link "View My Exports" at bounding box center [290, 213] width 81 height 16
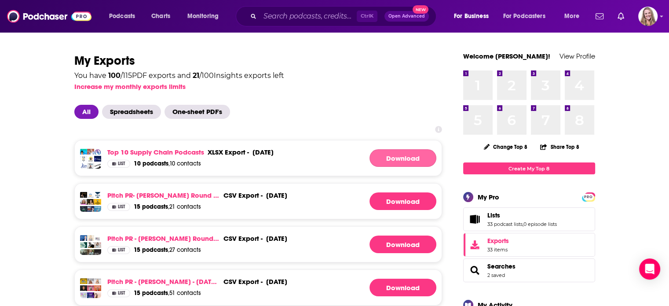
click at [412, 156] on link "Download" at bounding box center [403, 158] width 67 height 18
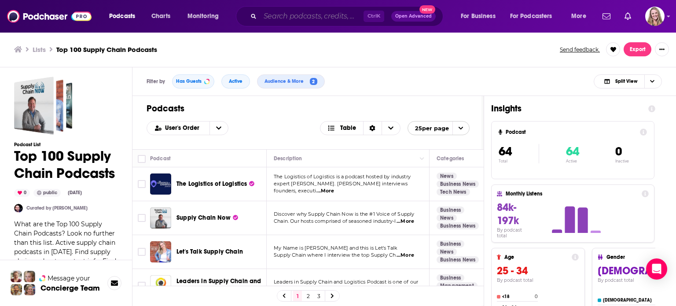
click at [266, 21] on input "Search podcasts, credits, & more..." at bounding box center [311, 16] width 103 height 14
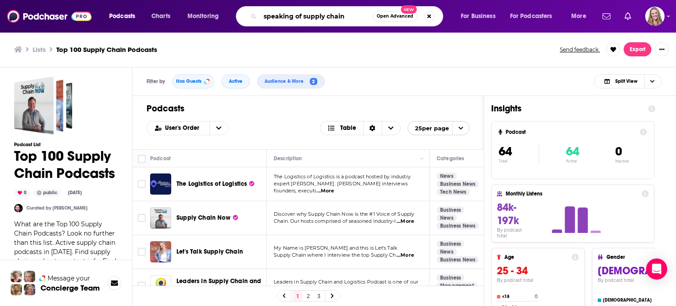
type input "speaking of supply chain"
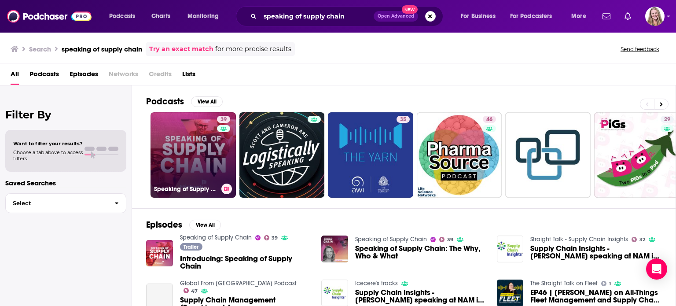
click at [176, 169] on link "39 Speaking of Supply Chain" at bounding box center [193, 154] width 85 height 85
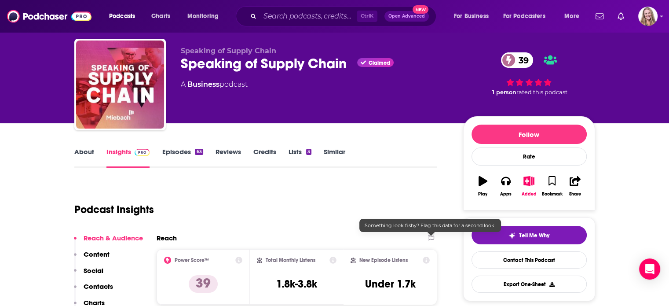
scroll to position [132, 0]
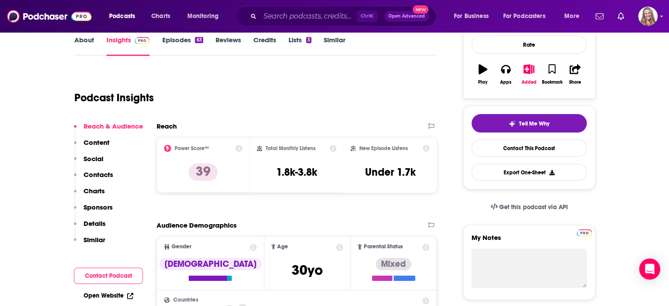
click at [296, 35] on div "About Insights Episodes 63 Reviews Credits Lists 3 Similar" at bounding box center [255, 45] width 363 height 22
click at [294, 37] on link "Lists 3" at bounding box center [300, 46] width 23 height 20
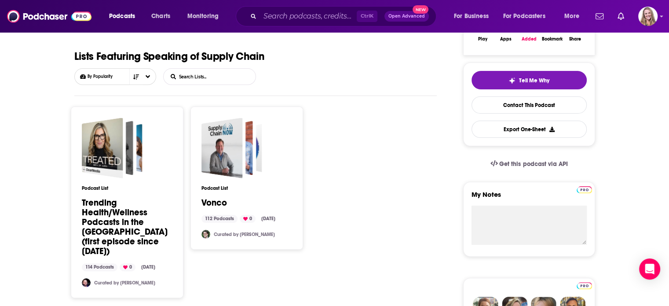
scroll to position [220, 0]
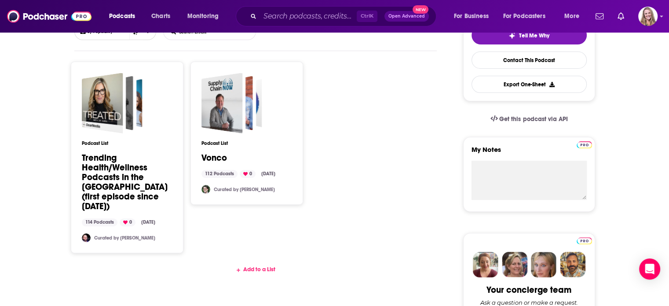
click at [225, 163] on link "Vonco" at bounding box center [215, 158] width 26 height 10
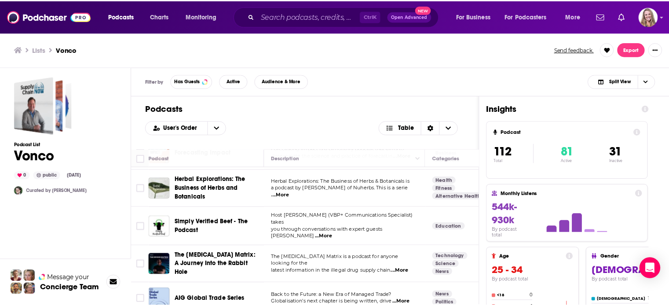
scroll to position [593, 0]
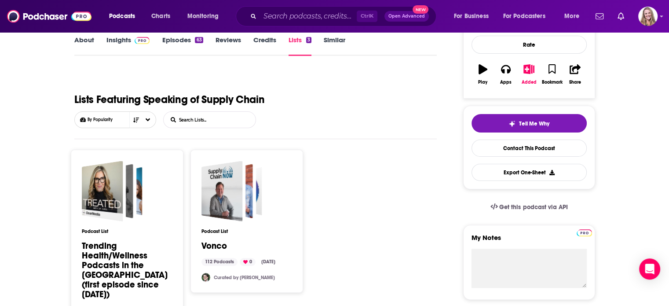
scroll to position [44, 0]
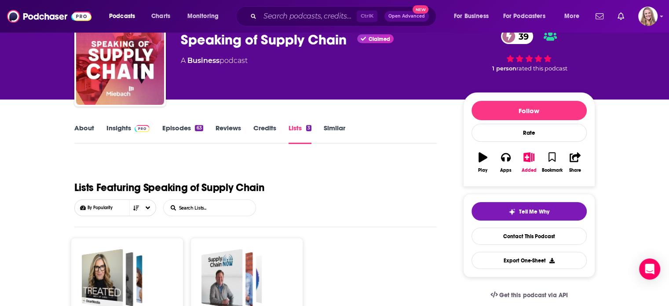
click at [108, 128] on link "Insights" at bounding box center [128, 134] width 44 height 20
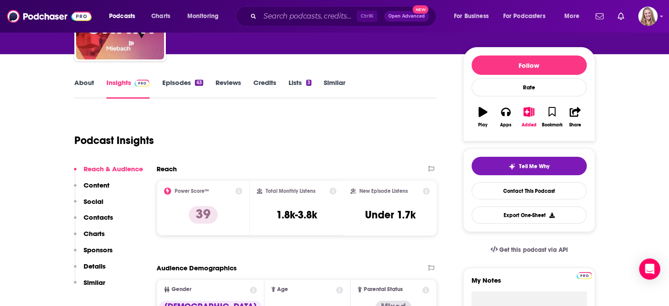
scroll to position [88, 0]
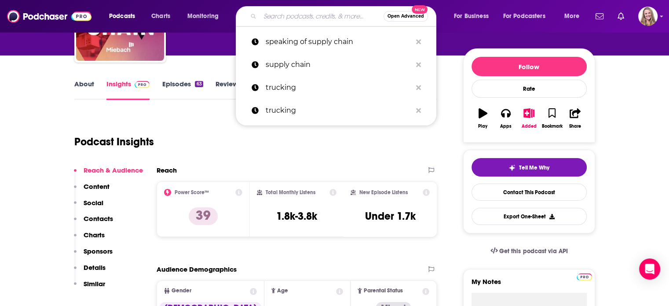
click at [268, 16] on input "Search podcasts, credits, & more..." at bounding box center [322, 16] width 124 height 14
paste input "10. The Future of Supply Chain: a Dynamo Ventures Podcast"
type input "10. The Future of Supply Chain: a Dynamo Ventures Podcast"
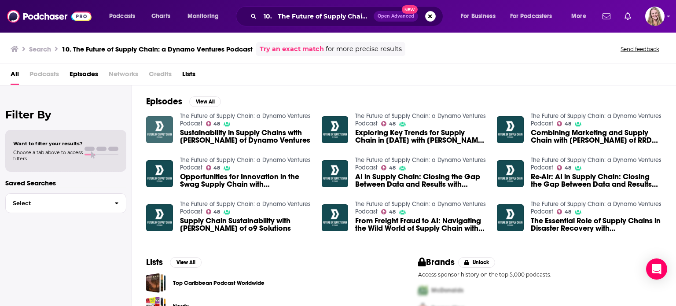
click at [170, 124] on img "Sustainability in Supply Chains with Jon Bradford of Dynamo Ventures" at bounding box center [159, 129] width 27 height 27
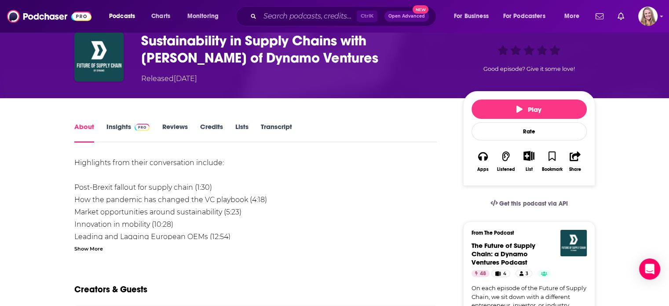
scroll to position [88, 0]
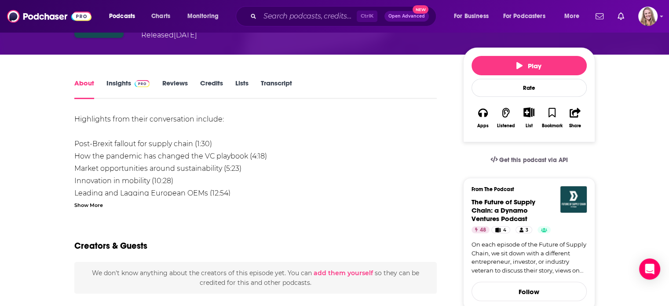
click at [136, 86] on img at bounding box center [142, 83] width 15 height 7
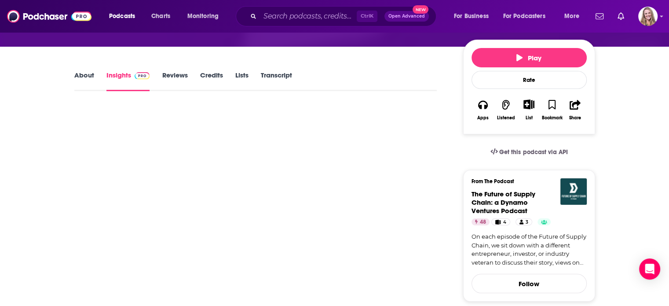
scroll to position [132, 0]
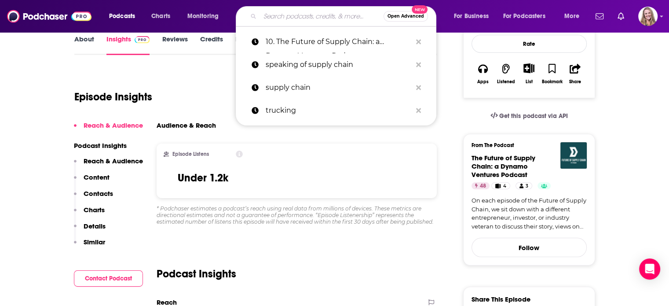
click at [288, 15] on input "Search podcasts, credits, & more..." at bounding box center [322, 16] width 124 height 14
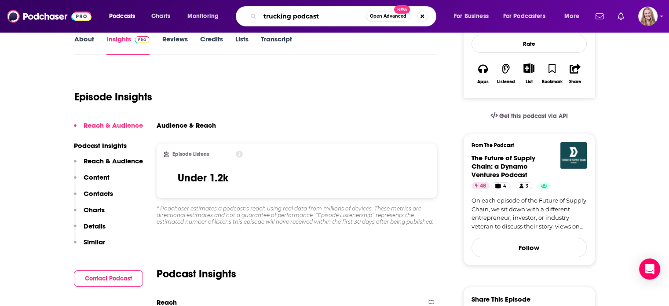
type input "trucking podcasts"
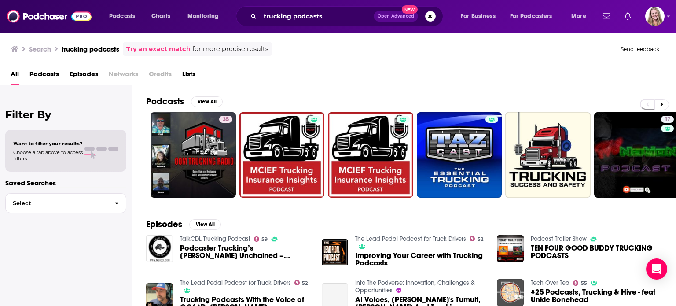
click at [53, 78] on span "Podcasts" at bounding box center [43, 76] width 29 height 18
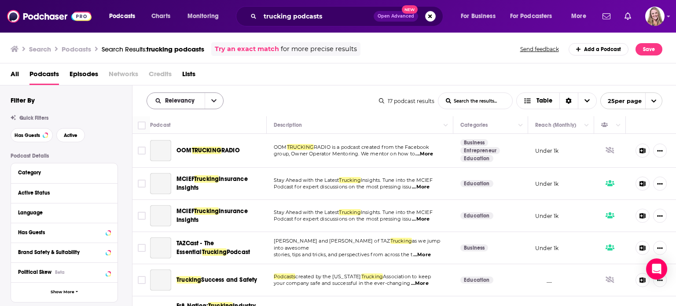
click at [211, 95] on button "open menu" at bounding box center [214, 101] width 18 height 16
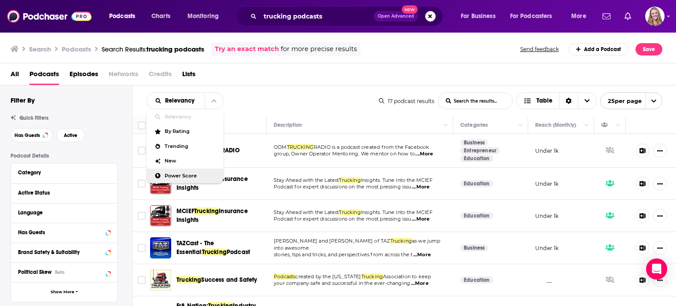
click at [178, 171] on div "Power Score" at bounding box center [185, 176] width 77 height 15
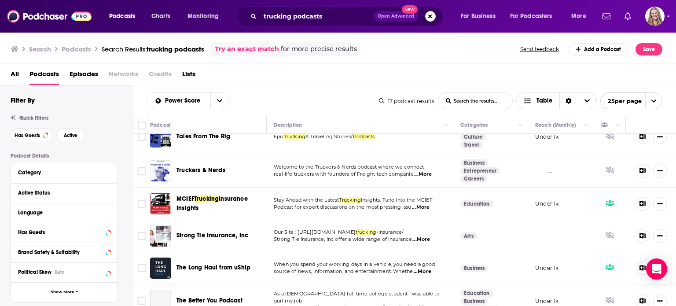
scroll to position [176, 0]
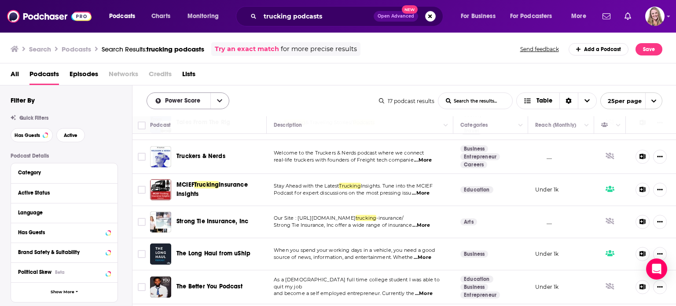
click at [217, 103] on icon "open menu" at bounding box center [219, 101] width 5 height 6
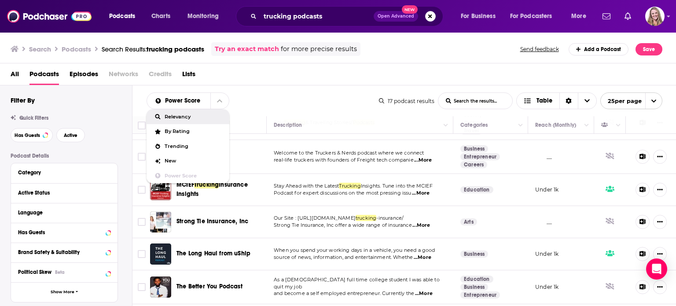
click at [198, 119] on span "Relevancy" at bounding box center [194, 116] width 58 height 5
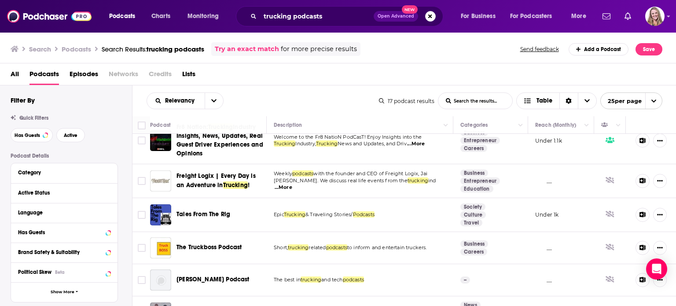
scroll to position [0, 0]
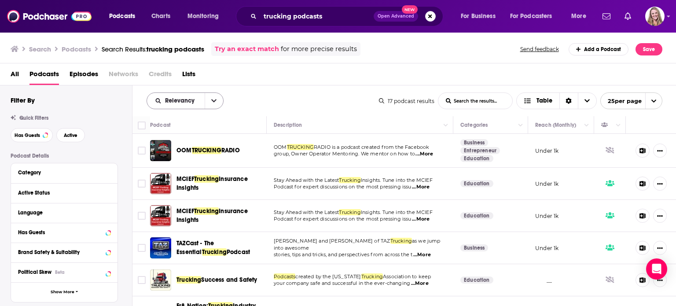
click at [217, 102] on button "open menu" at bounding box center [214, 101] width 18 height 16
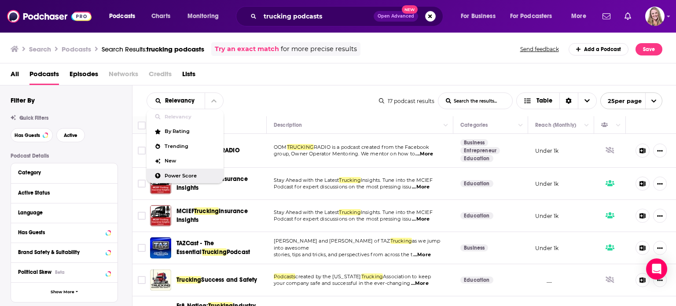
click at [184, 173] on span "Power Score" at bounding box center [191, 175] width 52 height 5
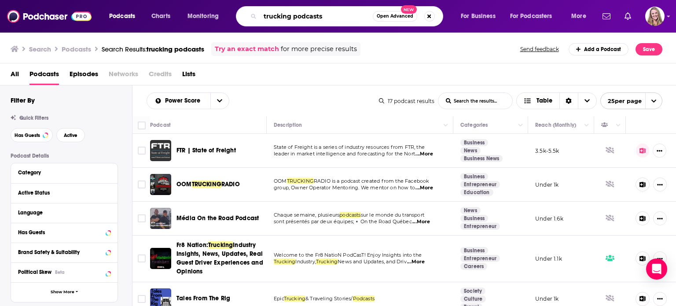
click at [336, 11] on input "trucking podcasts" at bounding box center [316, 16] width 113 height 14
drag, startPoint x: 338, startPoint y: 20, endPoint x: 293, endPoint y: 16, distance: 45.0
click at [293, 16] on input "trucking podcasts" at bounding box center [316, 16] width 113 height 14
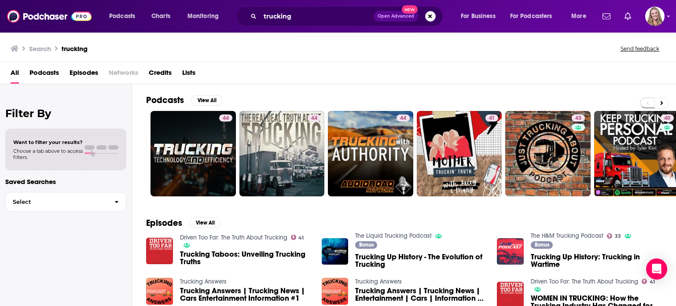
click at [51, 65] on div "All Podcasts Episodes Networks Credits Lists" at bounding box center [338, 73] width 676 height 22
click at [50, 76] on span "Podcasts" at bounding box center [43, 75] width 29 height 18
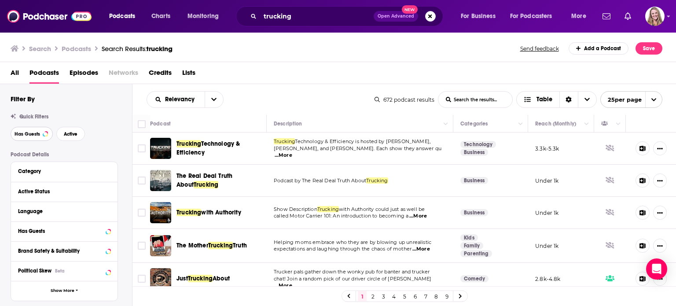
click at [29, 128] on button "Has Guests" at bounding box center [32, 134] width 42 height 14
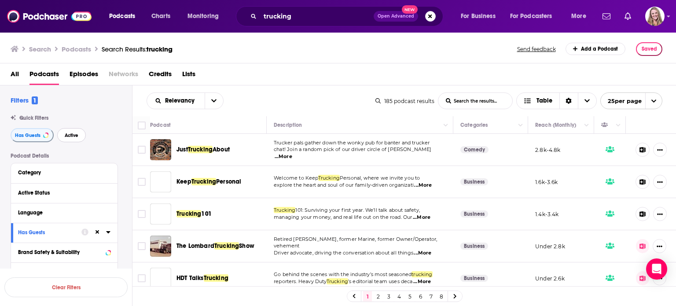
click at [72, 133] on span "Active" at bounding box center [72, 135] width 14 height 5
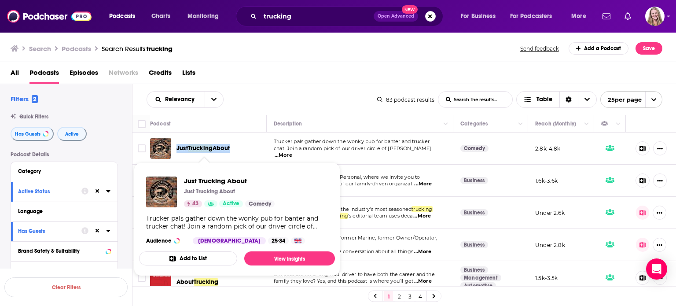
drag, startPoint x: 228, startPoint y: 151, endPoint x: 176, endPoint y: 149, distance: 52.4
click at [176, 149] on div "Just Trucking About" at bounding box center [222, 148] width 92 height 9
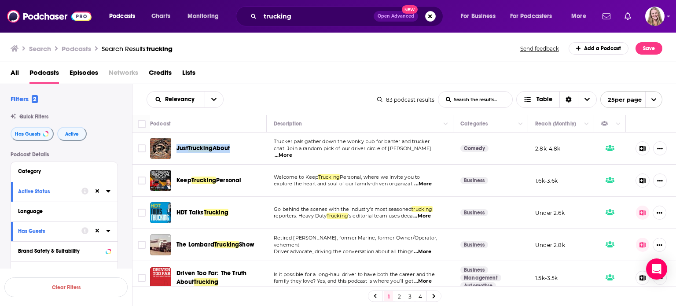
copy span "Just Trucking About"
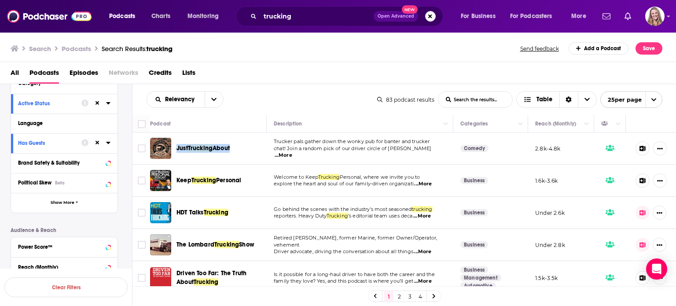
scroll to position [176, 0]
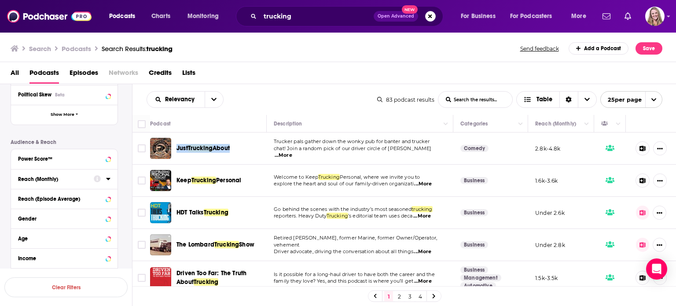
click at [44, 179] on div "Reach (Monthly)" at bounding box center [53, 179] width 70 height 6
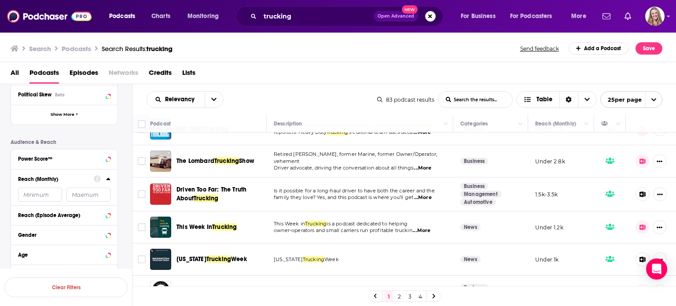
scroll to position [0, 0]
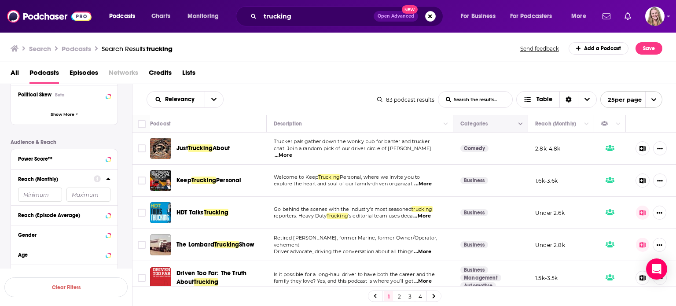
click at [507, 125] on button "Move" at bounding box center [489, 123] width 60 height 11
click at [518, 124] on icon "Column Actions" at bounding box center [520, 123] width 4 height 5
click at [514, 124] on div at bounding box center [338, 153] width 676 height 306
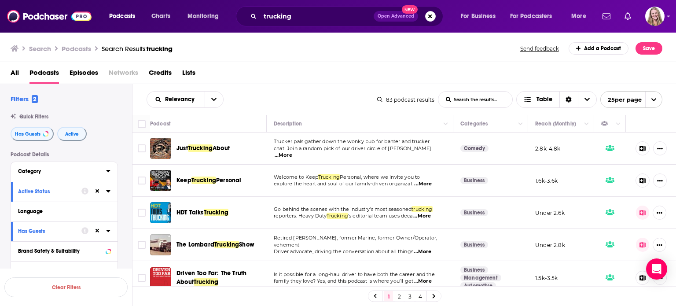
drag, startPoint x: 78, startPoint y: 170, endPoint x: 67, endPoint y: 175, distance: 12.3
click at [78, 170] on div "Category" at bounding box center [59, 171] width 82 height 6
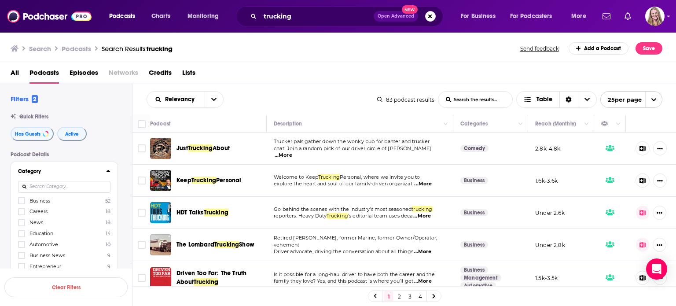
click at [44, 200] on span "Business" at bounding box center [39, 201] width 21 height 6
click at [22, 203] on input "multiSelectOption-business-0" at bounding box center [22, 203] width 0 height 0
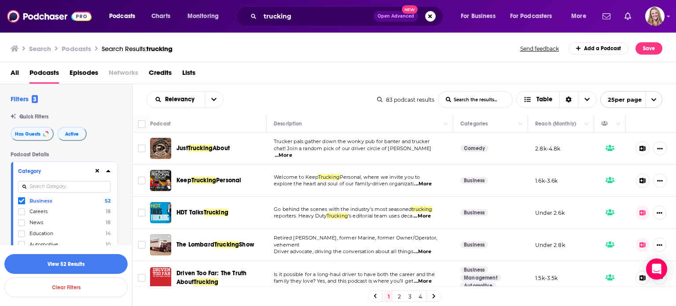
click at [37, 227] on div "Business 52 Careers 18 News 18 Education 14 Automotive 10 Business News 9 Entre…" at bounding box center [64, 247] width 92 height 101
click at [37, 225] on span "News" at bounding box center [36, 222] width 14 height 6
click at [22, 225] on input "multiSelectOption-news-2" at bounding box center [22, 225] width 0 height 0
click at [209, 97] on button "open menu" at bounding box center [214, 100] width 18 height 16
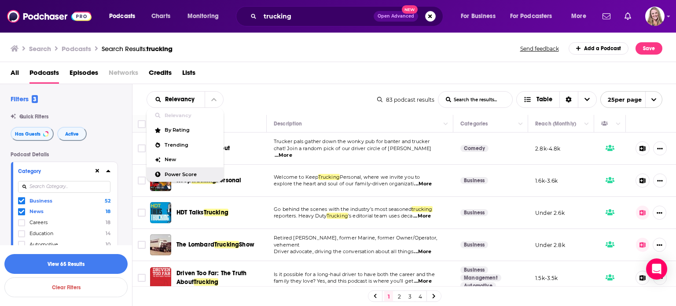
click at [182, 174] on span "Power Score" at bounding box center [191, 174] width 52 height 5
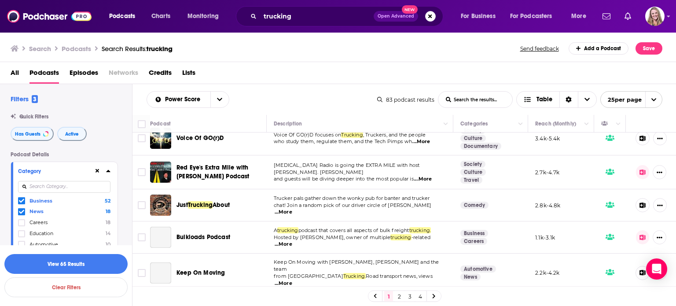
scroll to position [484, 0]
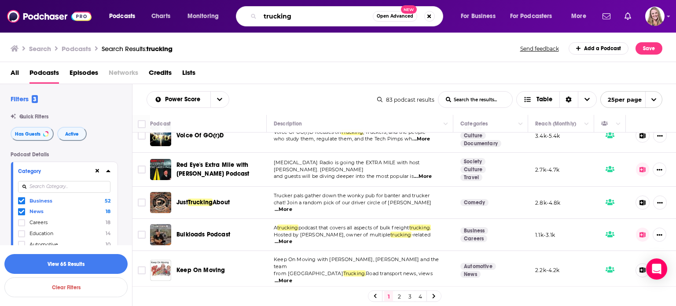
click at [297, 13] on input "trucking" at bounding box center [316, 16] width 113 height 14
drag, startPoint x: 303, startPoint y: 18, endPoint x: 212, endPoint y: 7, distance: 91.8
click at [212, 7] on div "Podcasts Charts Monitoring trucking Open Advanced New For Business For Podcaste…" at bounding box center [349, 16] width 492 height 20
type input "supply chain"
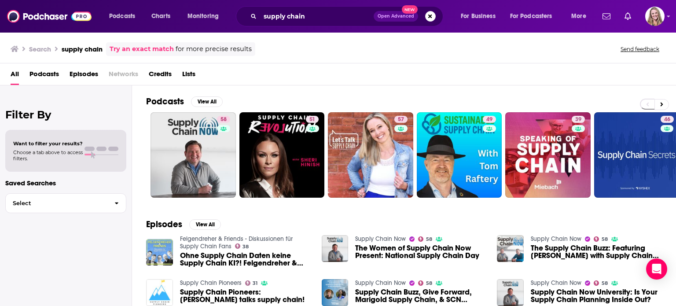
click at [52, 73] on span "Podcasts" at bounding box center [43, 76] width 29 height 18
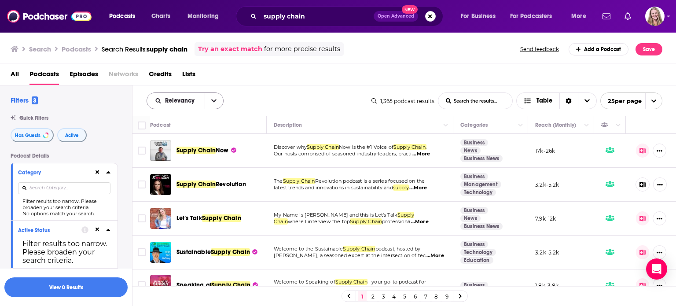
click at [207, 104] on button "open menu" at bounding box center [214, 101] width 18 height 16
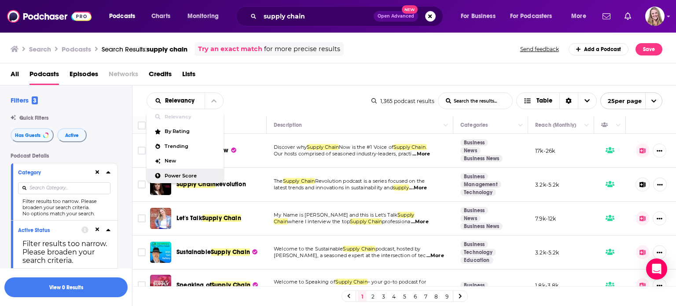
click at [180, 173] on span "Power Score" at bounding box center [191, 175] width 52 height 5
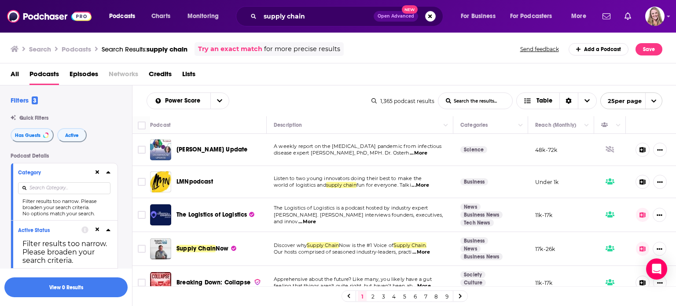
click at [95, 186] on input at bounding box center [64, 188] width 92 height 12
click at [99, 173] on icon at bounding box center [97, 172] width 4 height 6
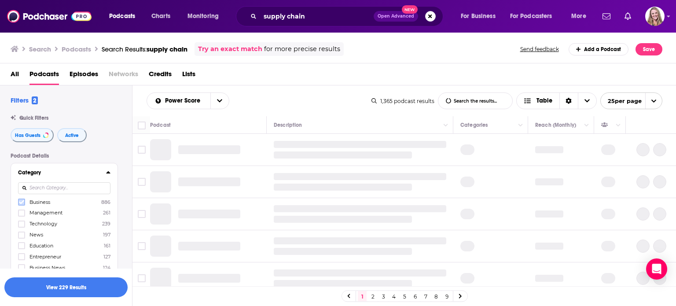
click at [23, 204] on icon at bounding box center [21, 201] width 5 height 5
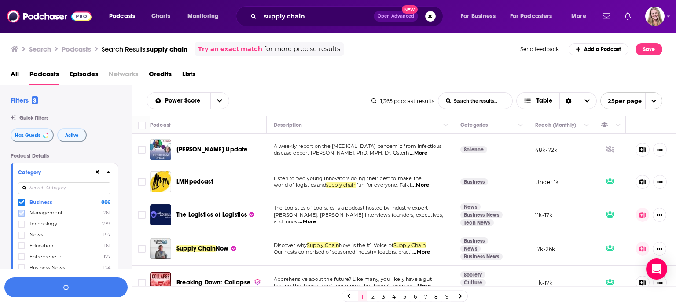
click at [21, 213] on icon at bounding box center [21, 213] width 5 height 4
click at [21, 224] on icon at bounding box center [21, 224] width 5 height 4
click at [425, 156] on span "...More" at bounding box center [419, 153] width 18 height 7
click at [362, 167] on td "Listen to two young innovators doing their best to make the world of logistics …" at bounding box center [360, 182] width 187 height 32
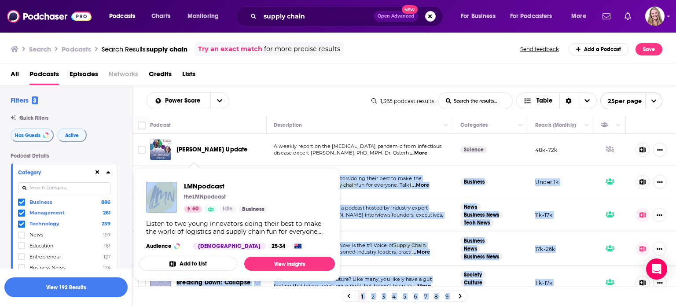
drag, startPoint x: 215, startPoint y: 184, endPoint x: 178, endPoint y: 182, distance: 37.0
click at [178, 182] on div "Podcasts Charts Monitoring supply chain Open Advanced New For Business For Podc…" at bounding box center [338, 153] width 676 height 306
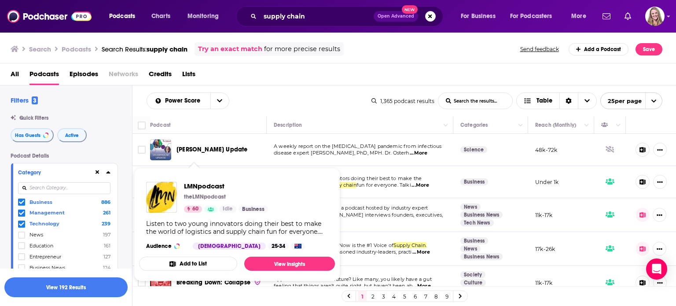
click at [347, 94] on div "Power Score List Search Input Search the results... Table" at bounding box center [259, 100] width 225 height 17
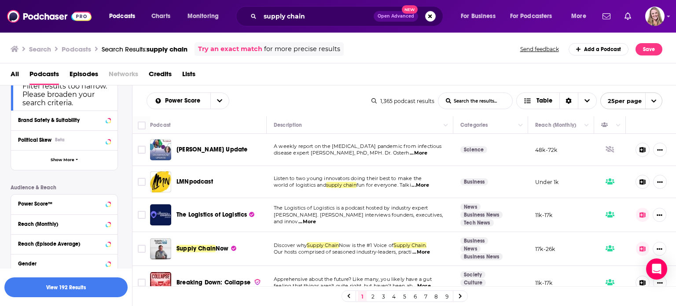
scroll to position [352, 0]
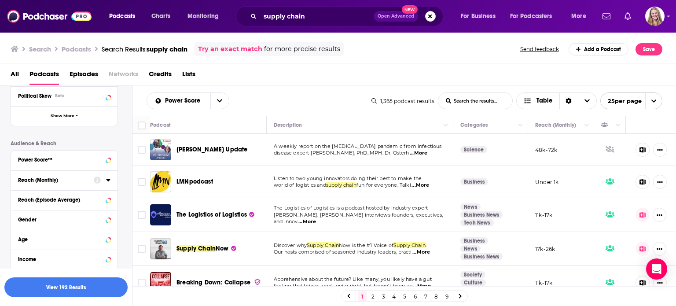
click at [101, 183] on div at bounding box center [102, 179] width 17 height 11
click at [104, 182] on div at bounding box center [102, 179] width 17 height 11
click at [108, 181] on icon at bounding box center [108, 180] width 4 height 2
click at [29, 197] on input "number" at bounding box center [40, 196] width 44 height 14
click at [48, 183] on div "Reach (Monthly)" at bounding box center [53, 180] width 70 height 6
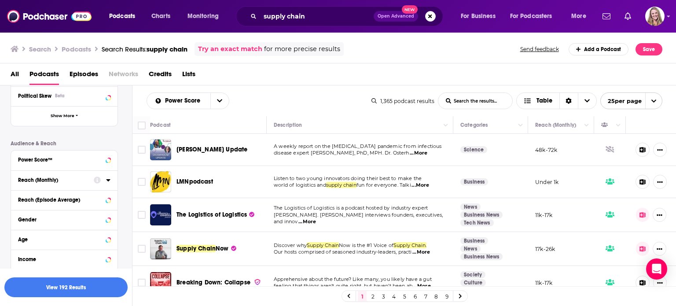
click at [59, 183] on div "Reach (Monthly)" at bounding box center [53, 180] width 70 height 6
click at [570, 124] on button "Move" at bounding box center [559, 125] width 51 height 11
click at [584, 125] on icon "Column Actions" at bounding box center [586, 125] width 4 height 5
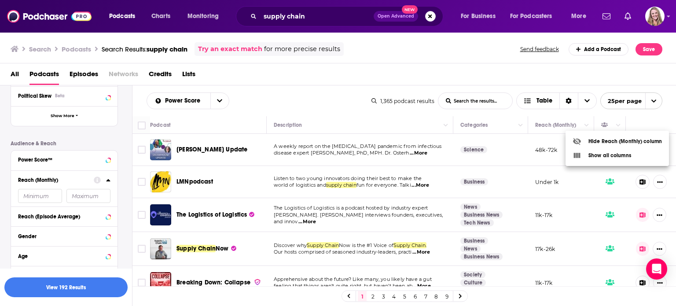
click at [485, 111] on div at bounding box center [338, 153] width 676 height 306
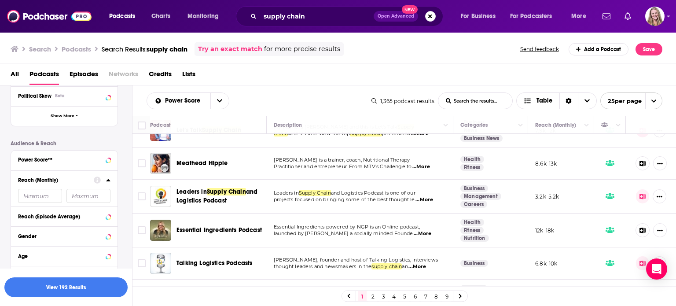
scroll to position [264, 0]
